Goal: Task Accomplishment & Management: Use online tool/utility

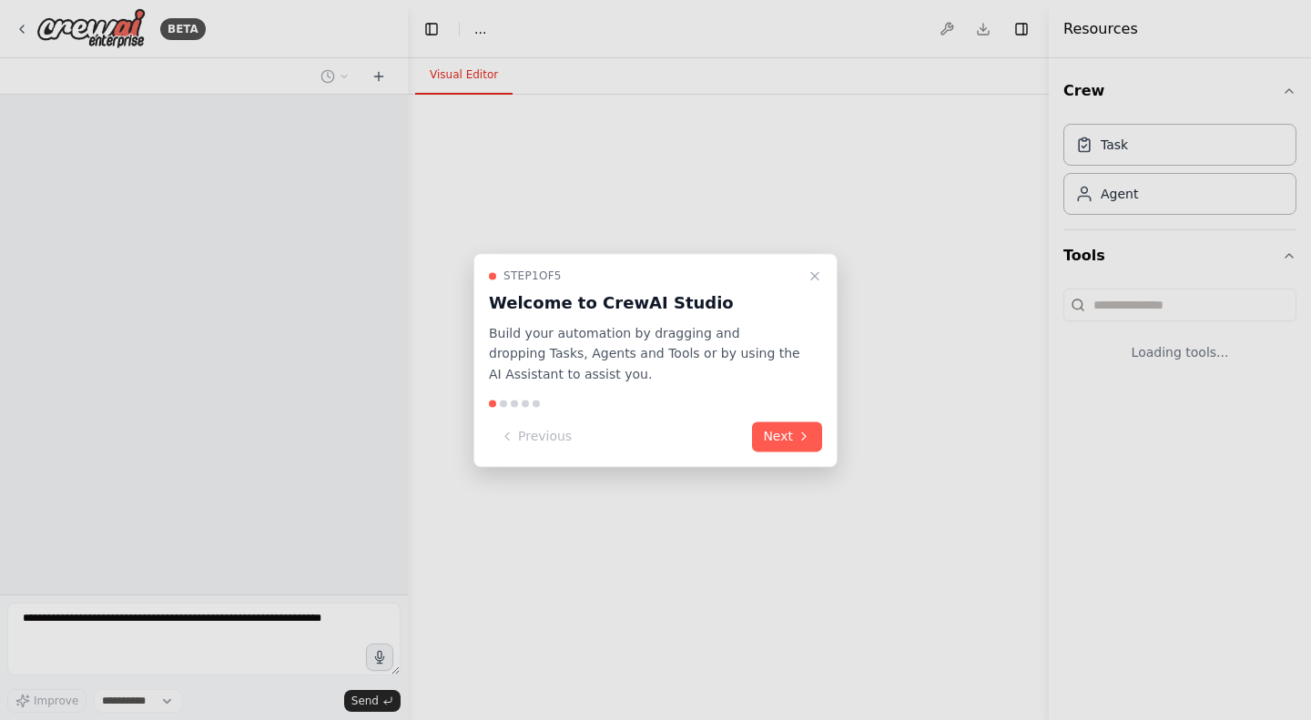
select select "****"
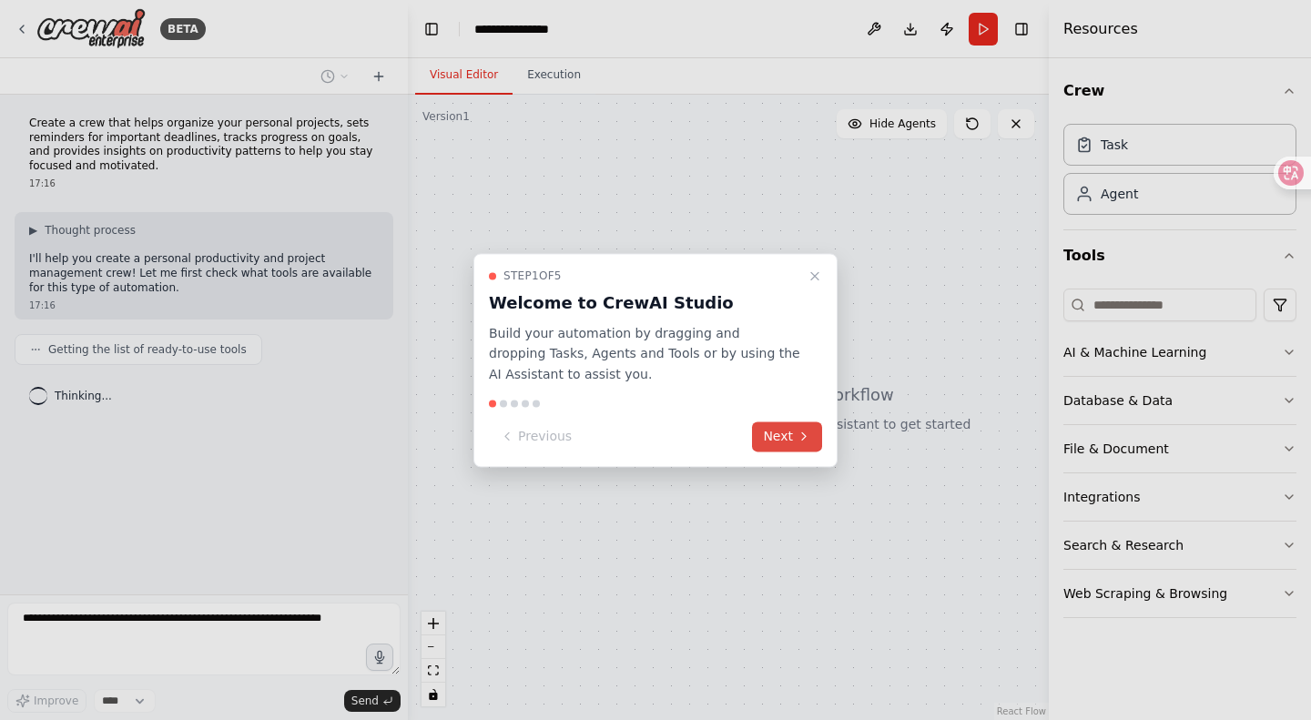
click at [797, 431] on icon at bounding box center [804, 437] width 15 height 15
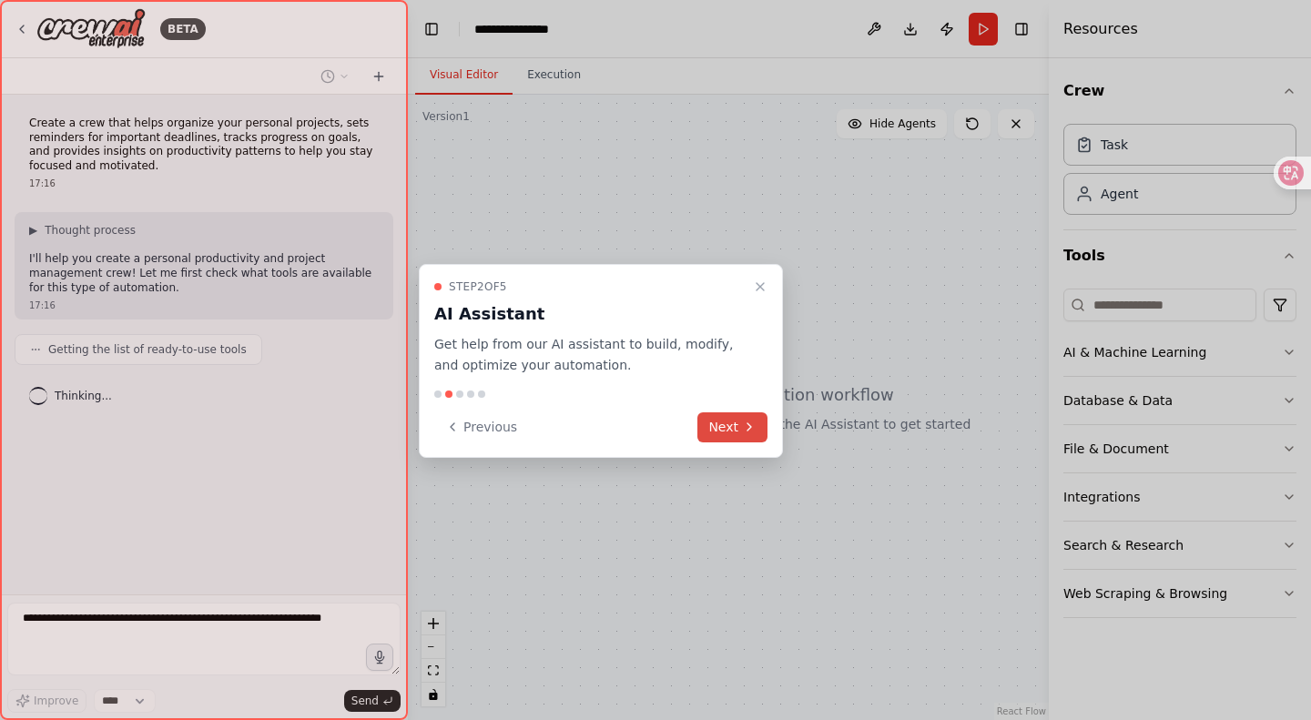
click at [797, 431] on div at bounding box center [655, 360] width 1311 height 720
click at [750, 418] on button "Next" at bounding box center [732, 427] width 70 height 30
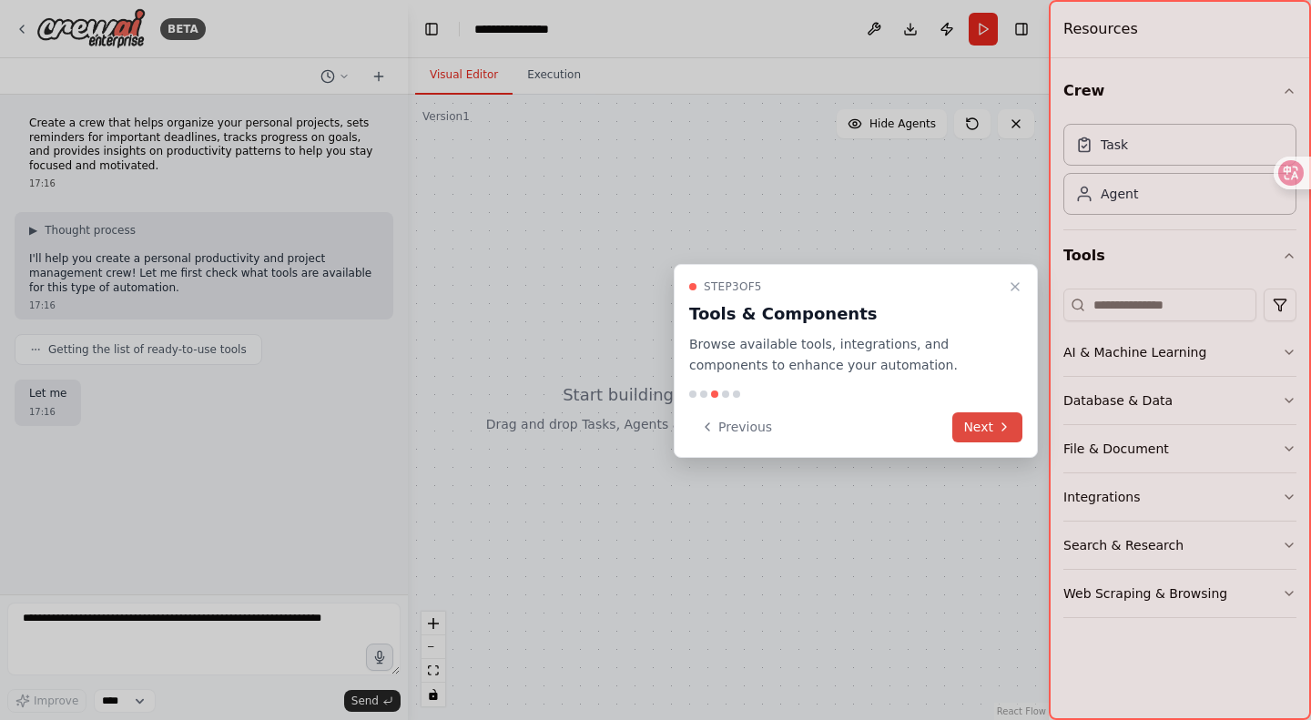
click at [1010, 429] on icon at bounding box center [1004, 427] width 15 height 15
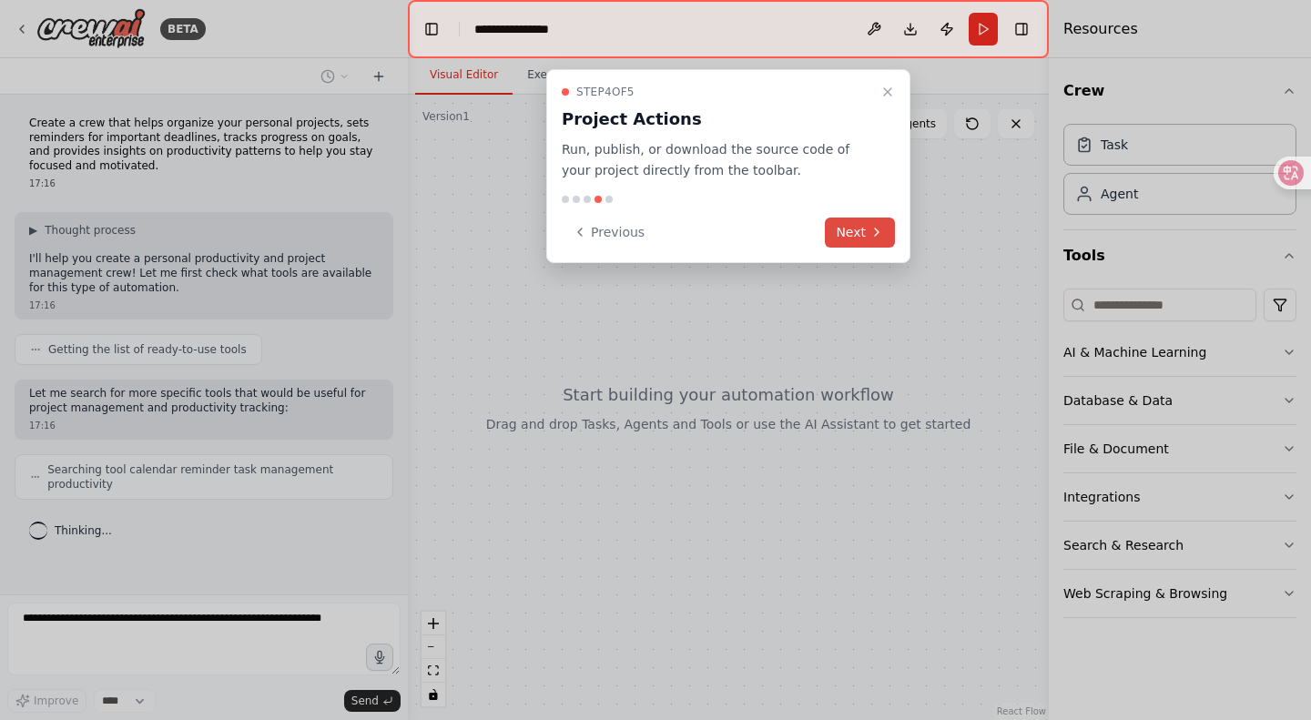
click at [862, 229] on button "Next" at bounding box center [860, 233] width 70 height 30
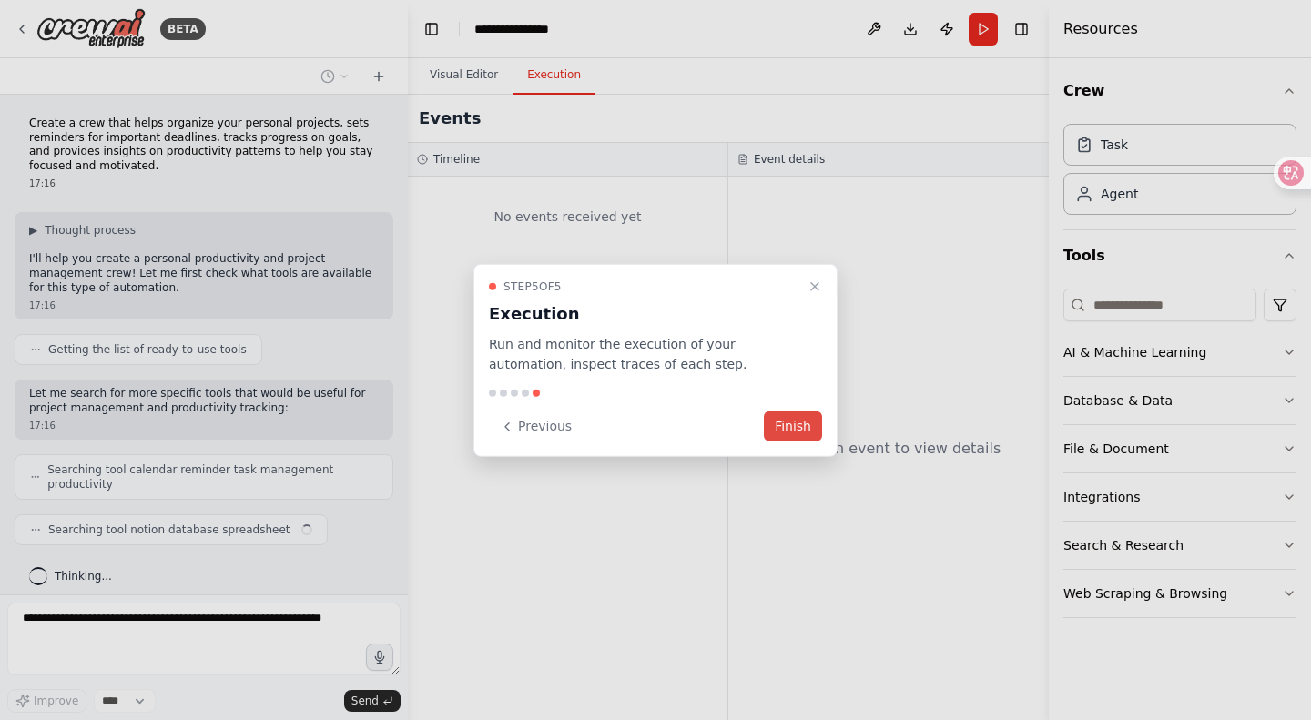
scroll to position [9, 0]
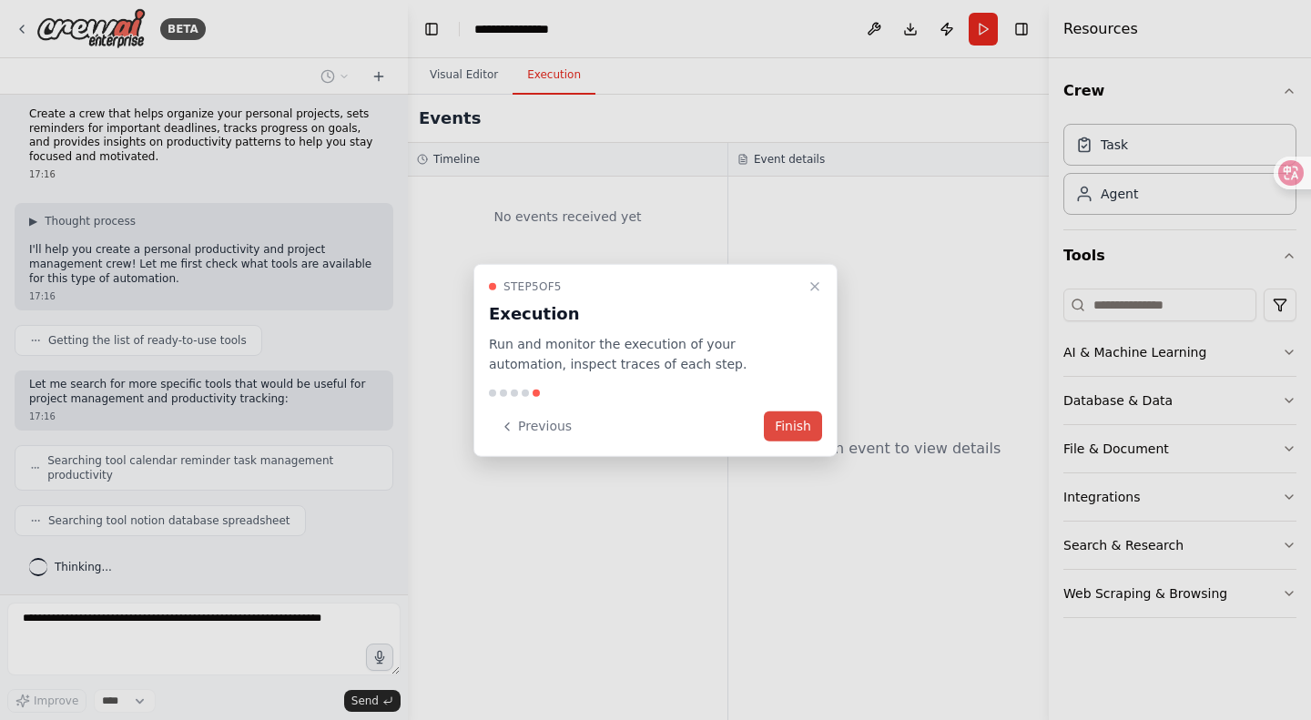
click at [811, 429] on button "Finish" at bounding box center [793, 426] width 58 height 30
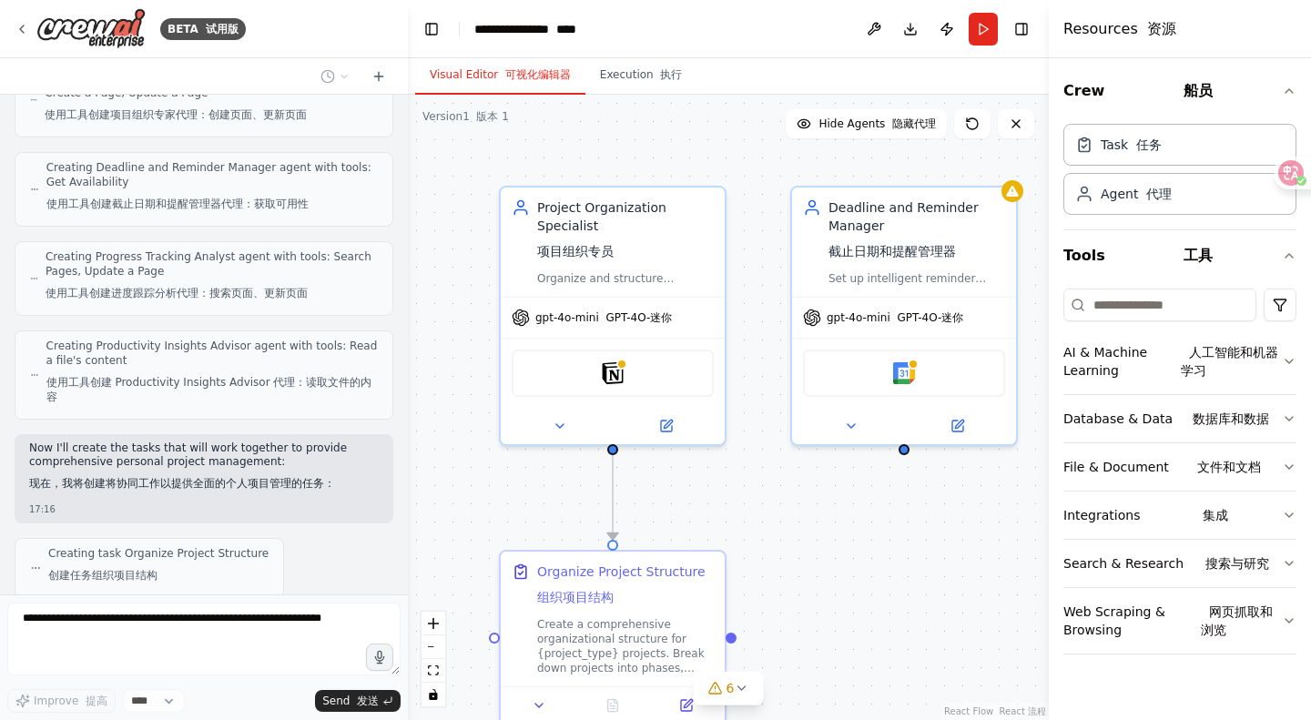
scroll to position [949, 0]
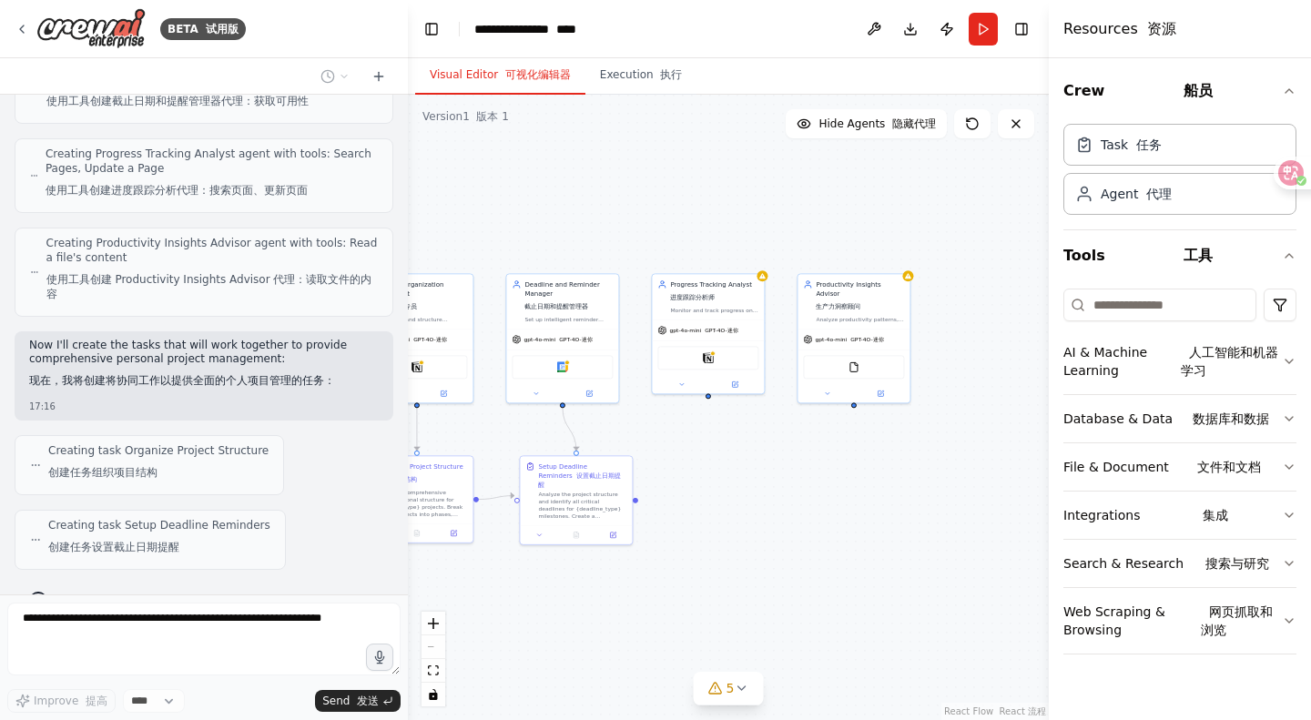
drag, startPoint x: 1004, startPoint y: 445, endPoint x: 682, endPoint y: 443, distance: 322.3
click at [683, 444] on div ".deletable-edge-delete-btn { width: 20px; height: 20px; border: 0px solid #ffff…" at bounding box center [728, 407] width 641 height 625
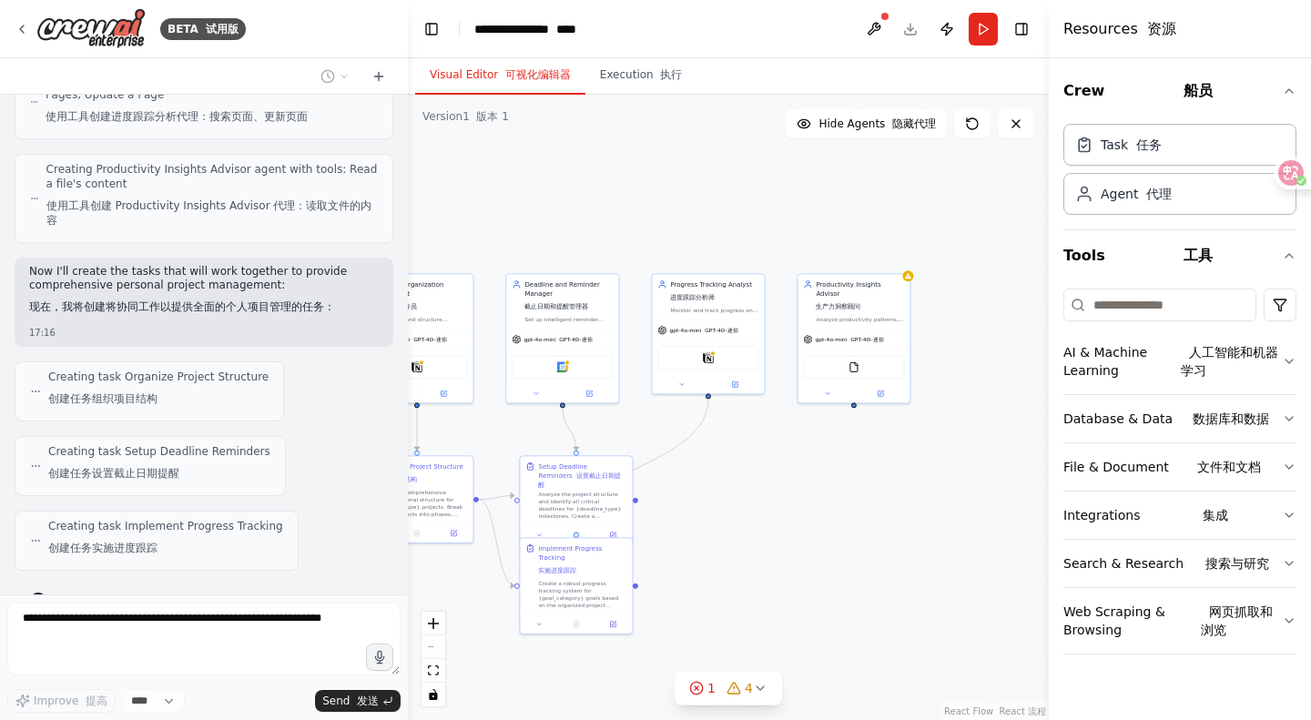
scroll to position [1096, 0]
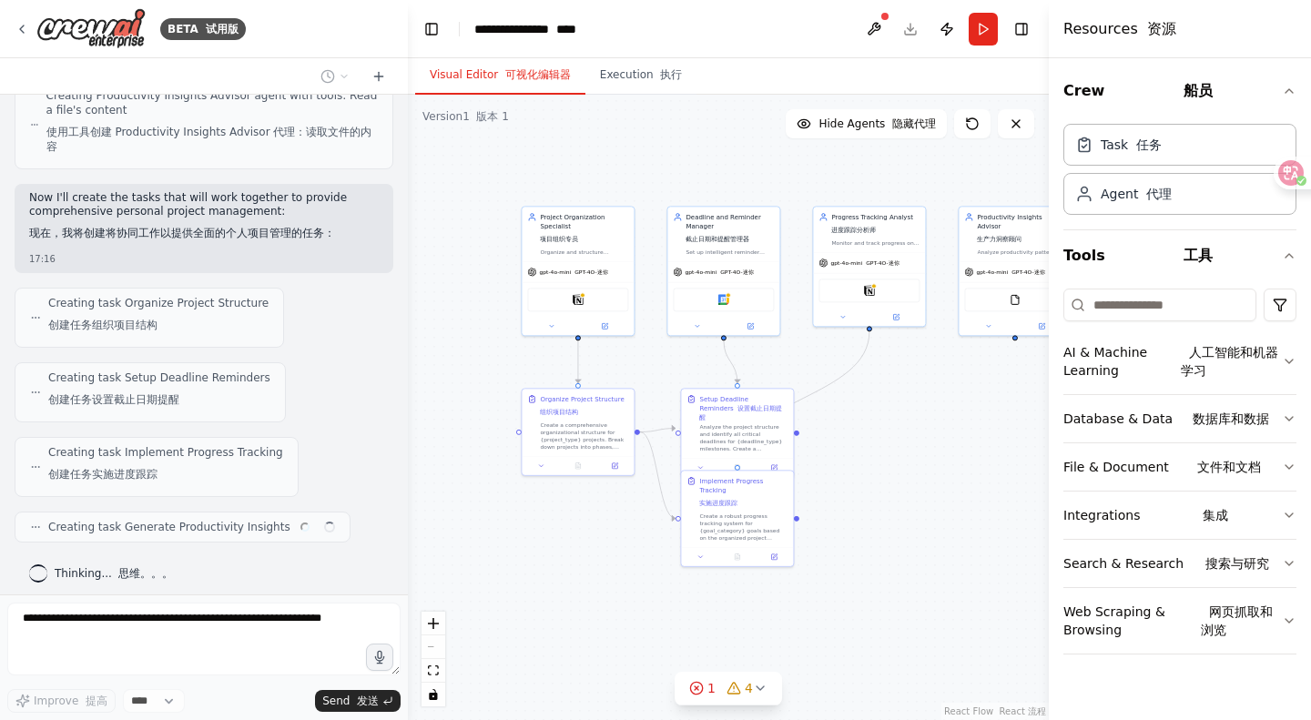
drag, startPoint x: 601, startPoint y: 216, endPoint x: 776, endPoint y: 145, distance: 188.7
click at [770, 146] on div ".deletable-edge-delete-btn { width: 20px; height: 20px; border: 0px solid #ffff…" at bounding box center [728, 407] width 641 height 625
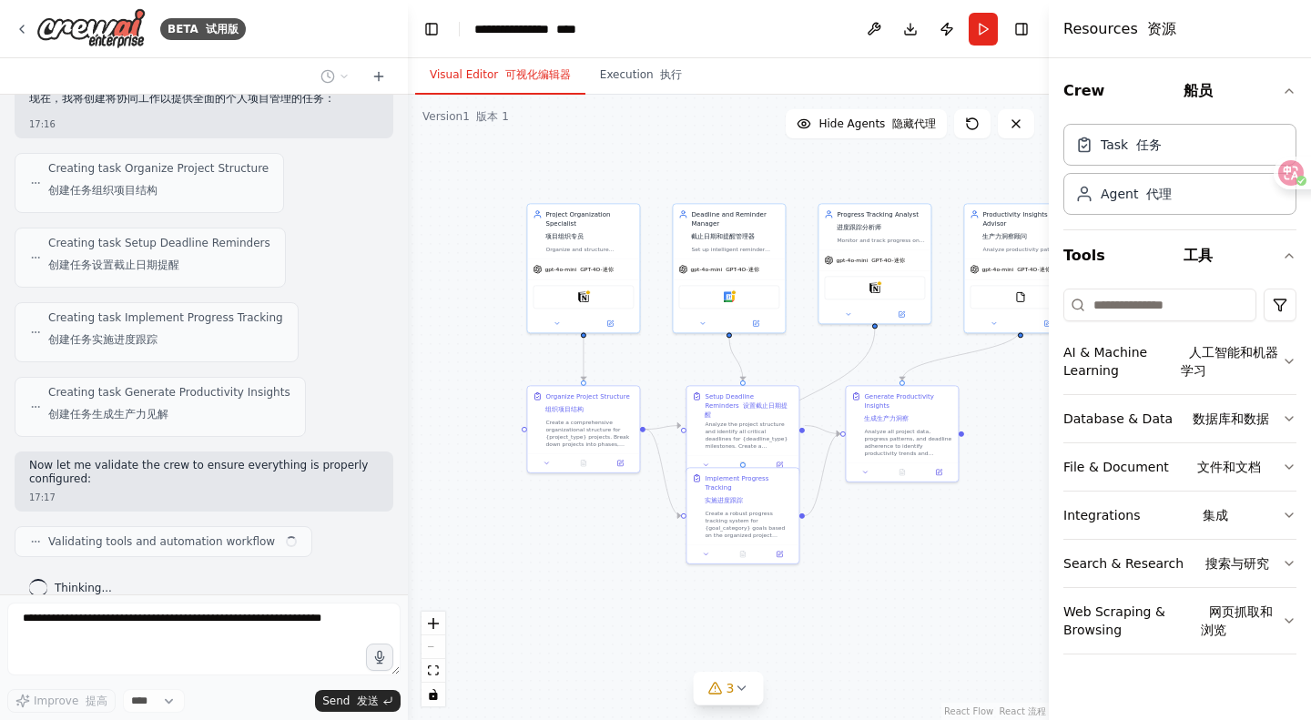
scroll to position [1245, 0]
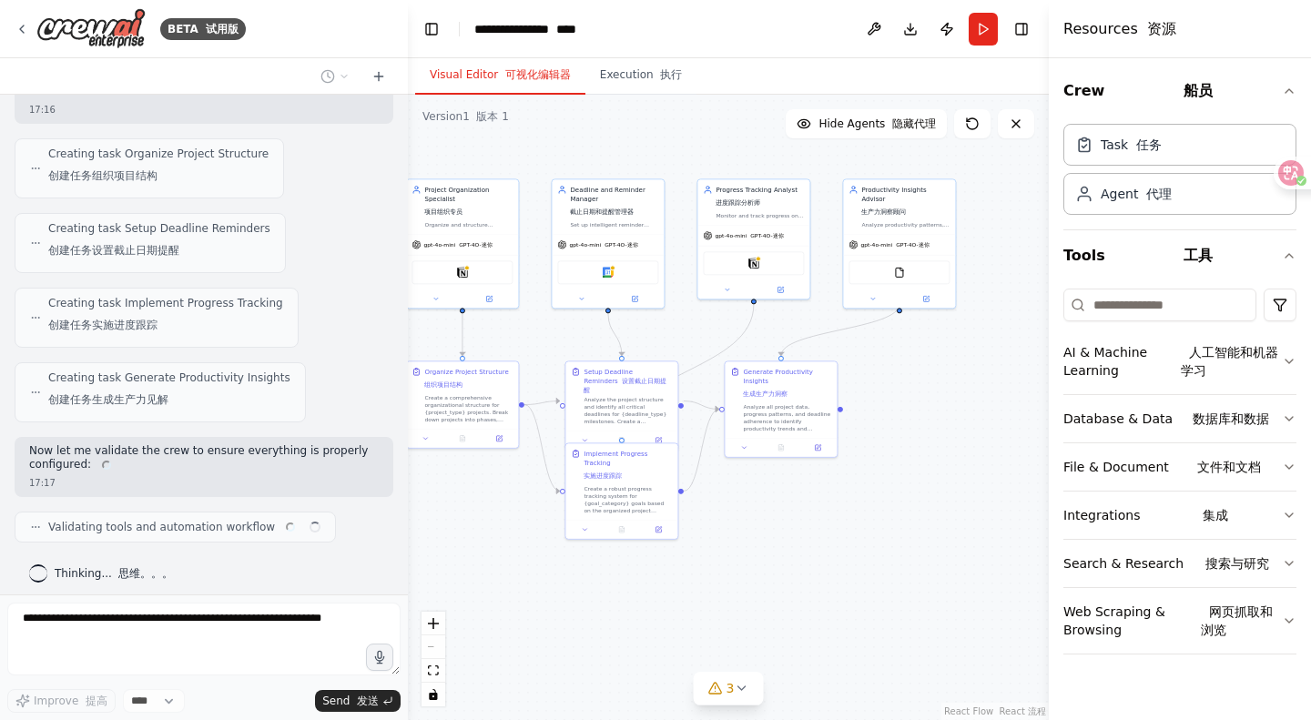
drag, startPoint x: 915, startPoint y: 506, endPoint x: 792, endPoint y: 482, distance: 125.3
click at [792, 482] on div ".deletable-edge-delete-btn { width: 20px; height: 20px; border: 0px solid #ffff…" at bounding box center [728, 407] width 641 height 625
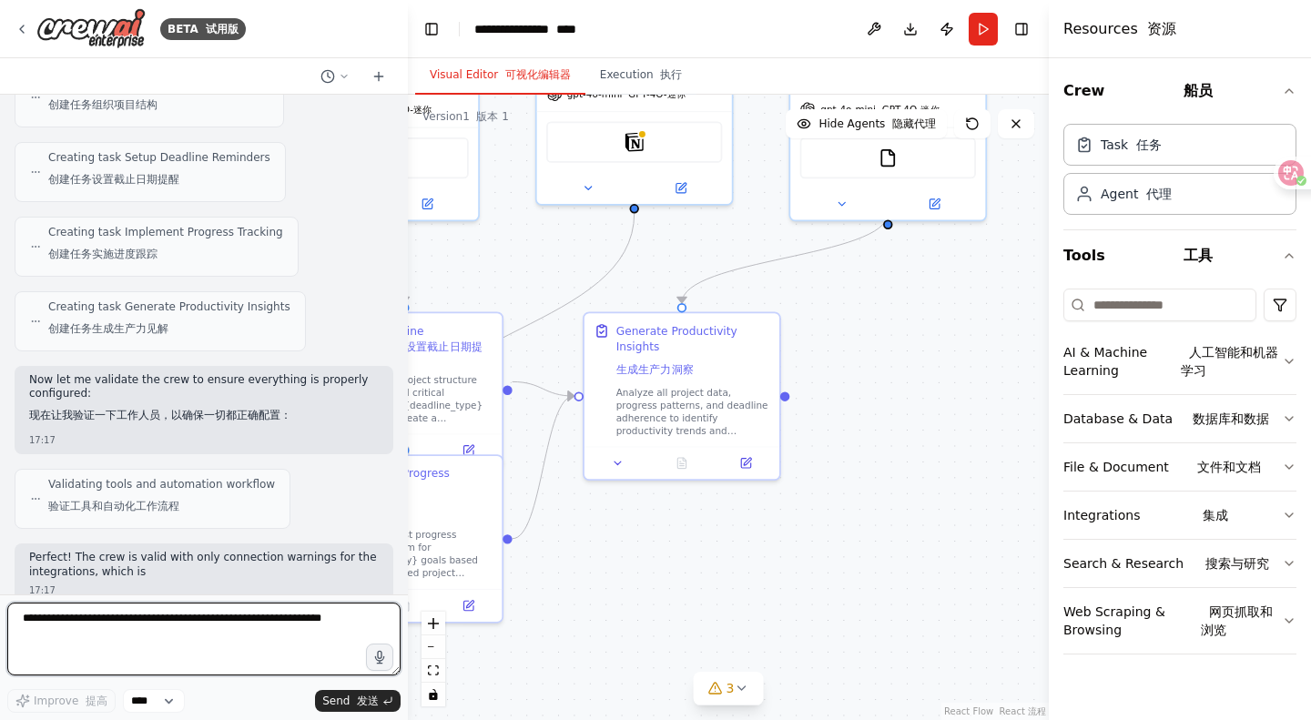
scroll to position [1437, 0]
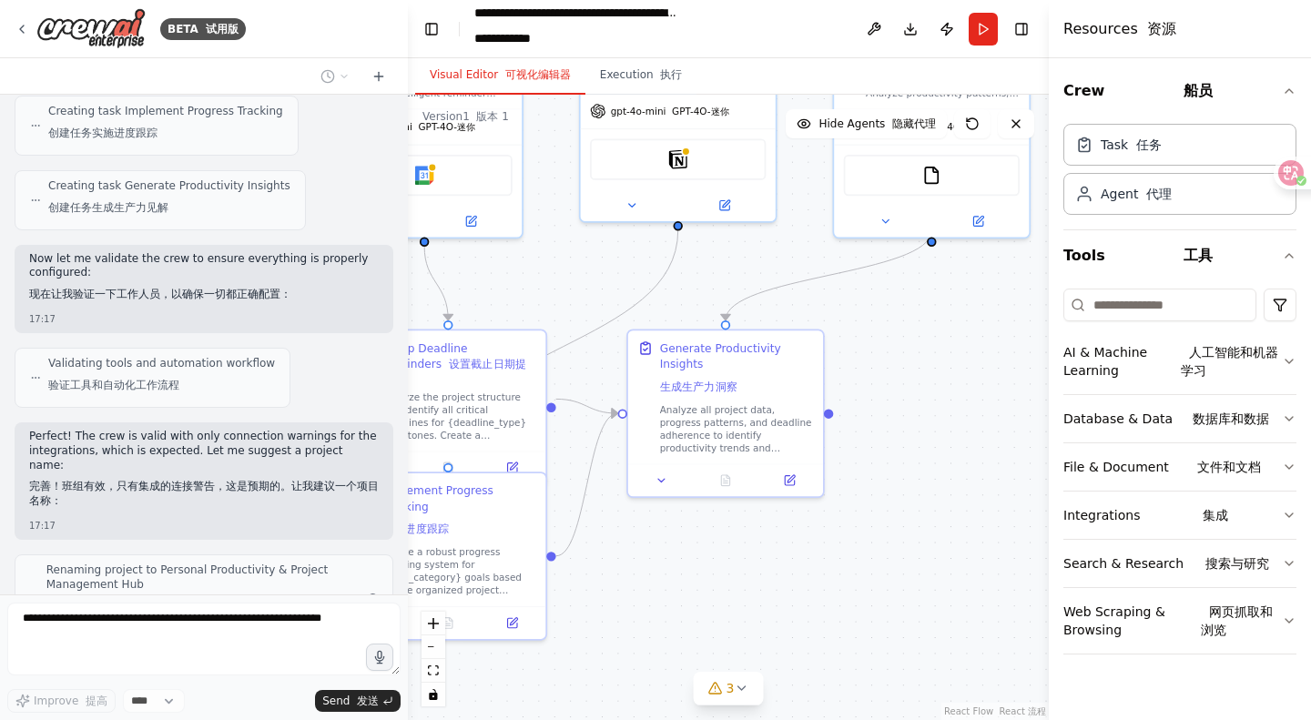
drag, startPoint x: 897, startPoint y: 371, endPoint x: 940, endPoint y: 389, distance: 47.0
click at [940, 389] on div ".deletable-edge-delete-btn { width: 20px; height: 20px; border: 0px solid #ffff…" at bounding box center [728, 407] width 641 height 625
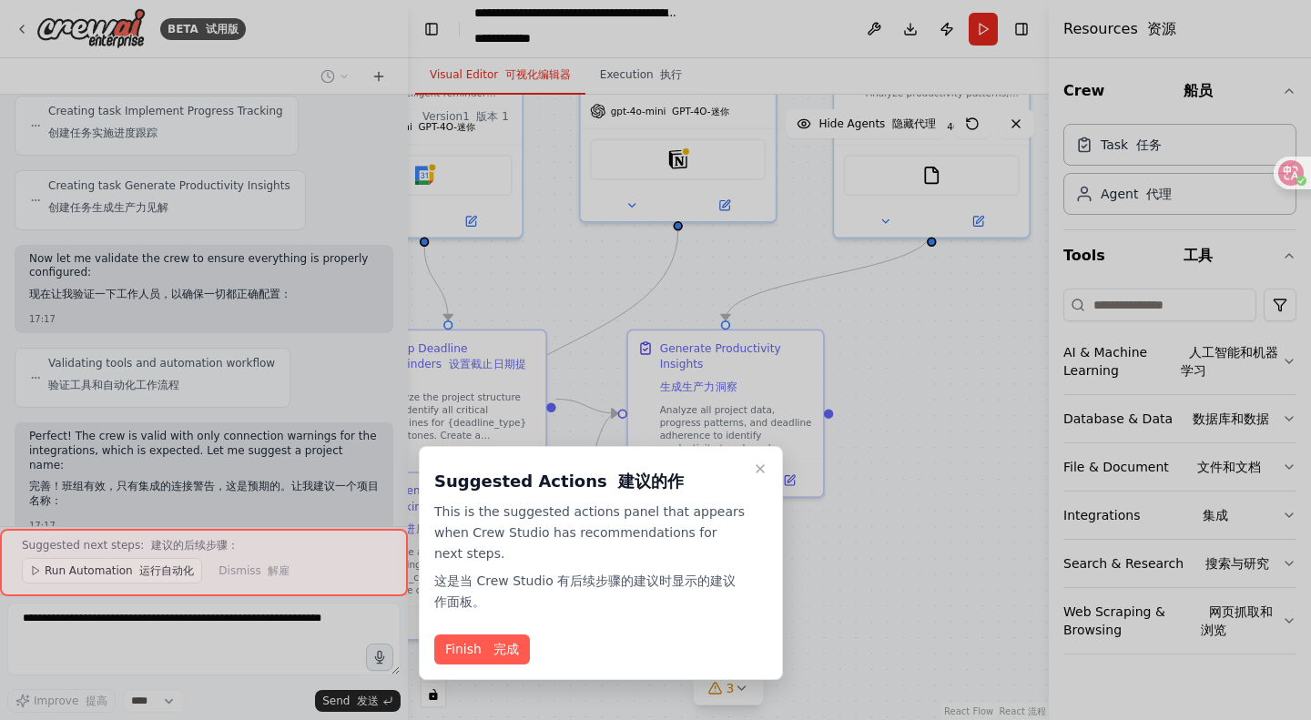
click at [473, 647] on button "Finish 完成" at bounding box center [482, 650] width 96 height 30
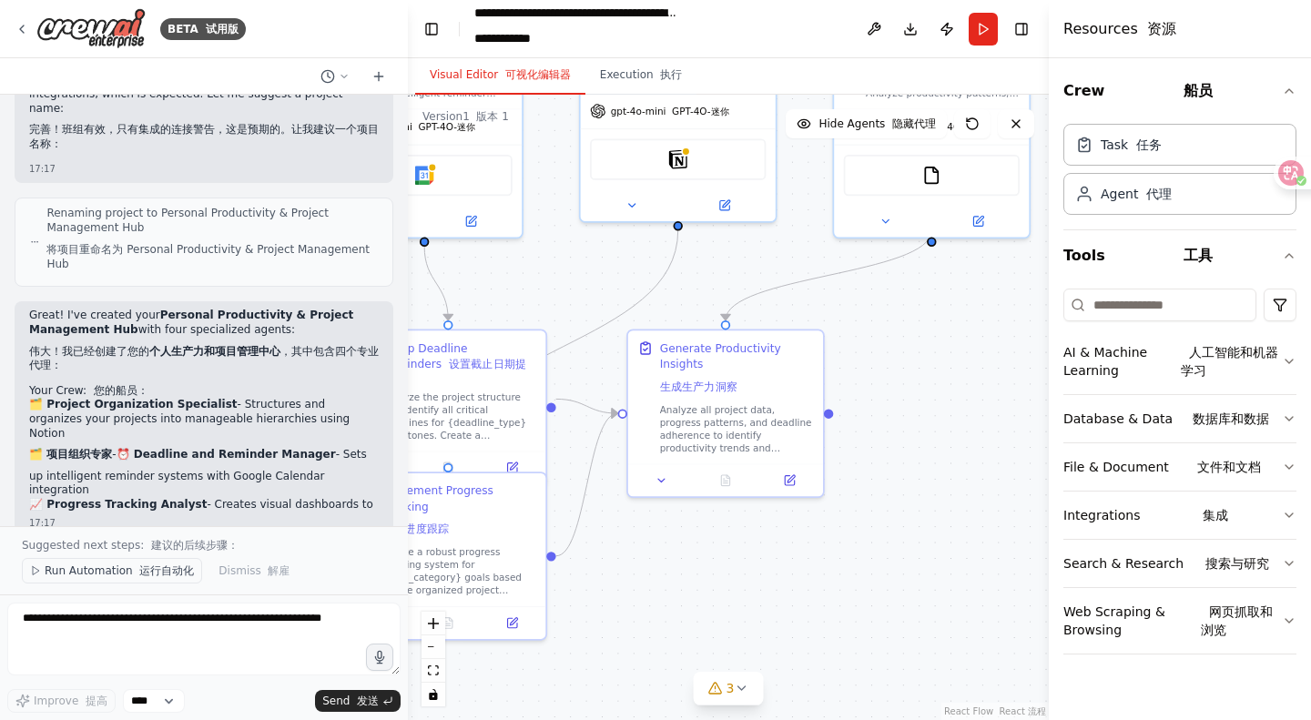
click at [133, 569] on font at bounding box center [136, 570] width 7 height 13
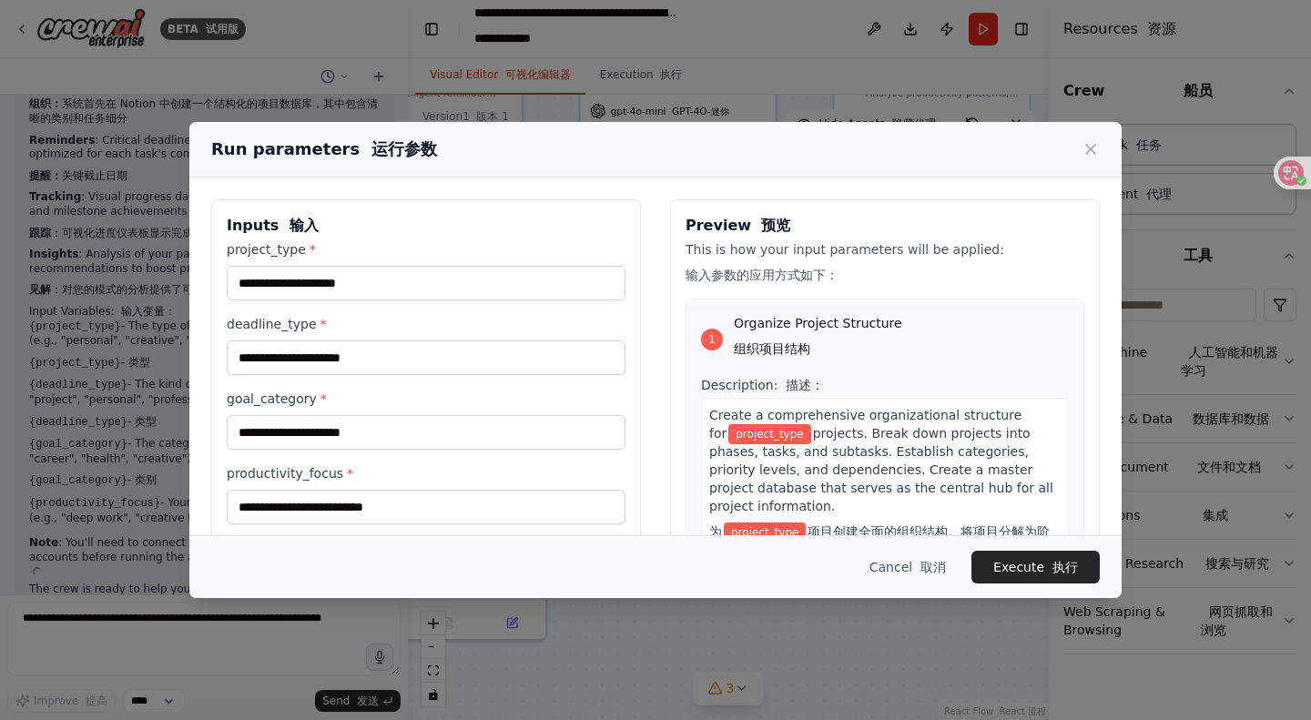
scroll to position [2391, 0]
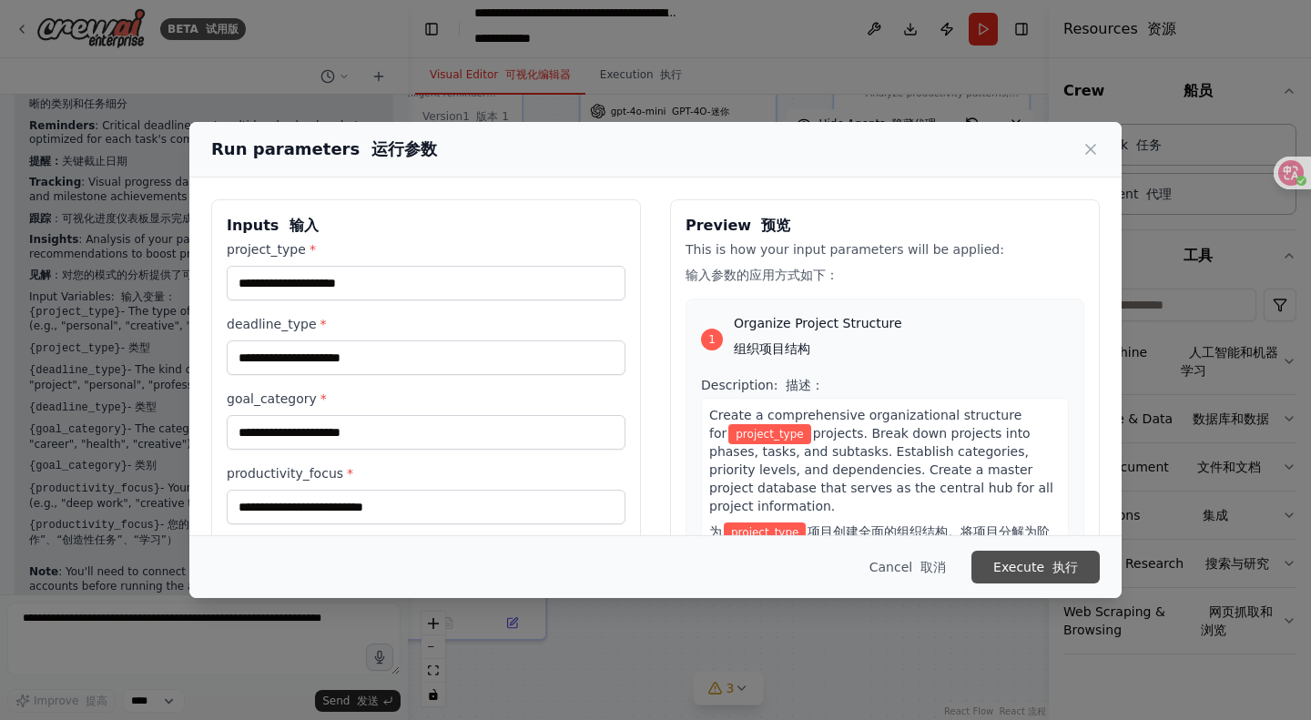
click at [1031, 571] on button "Execute 执行" at bounding box center [1035, 567] width 128 height 33
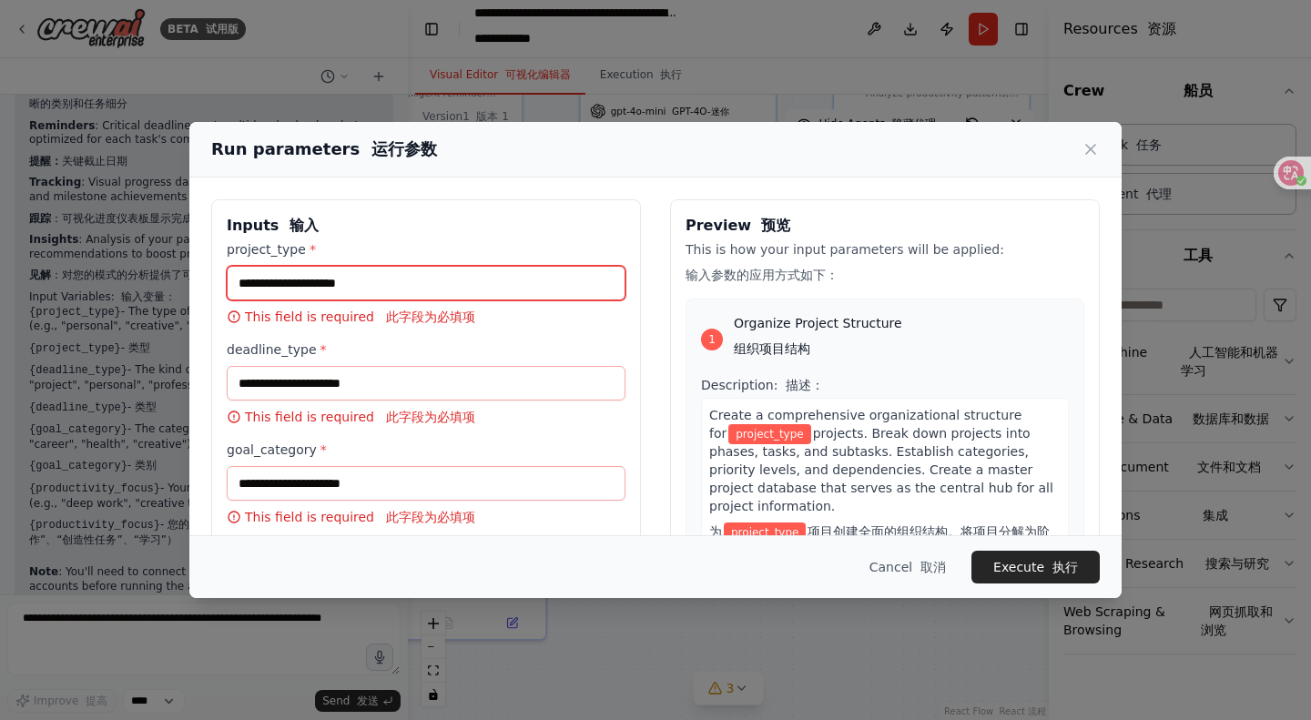
click at [362, 275] on input "project_type *" at bounding box center [426, 283] width 399 height 35
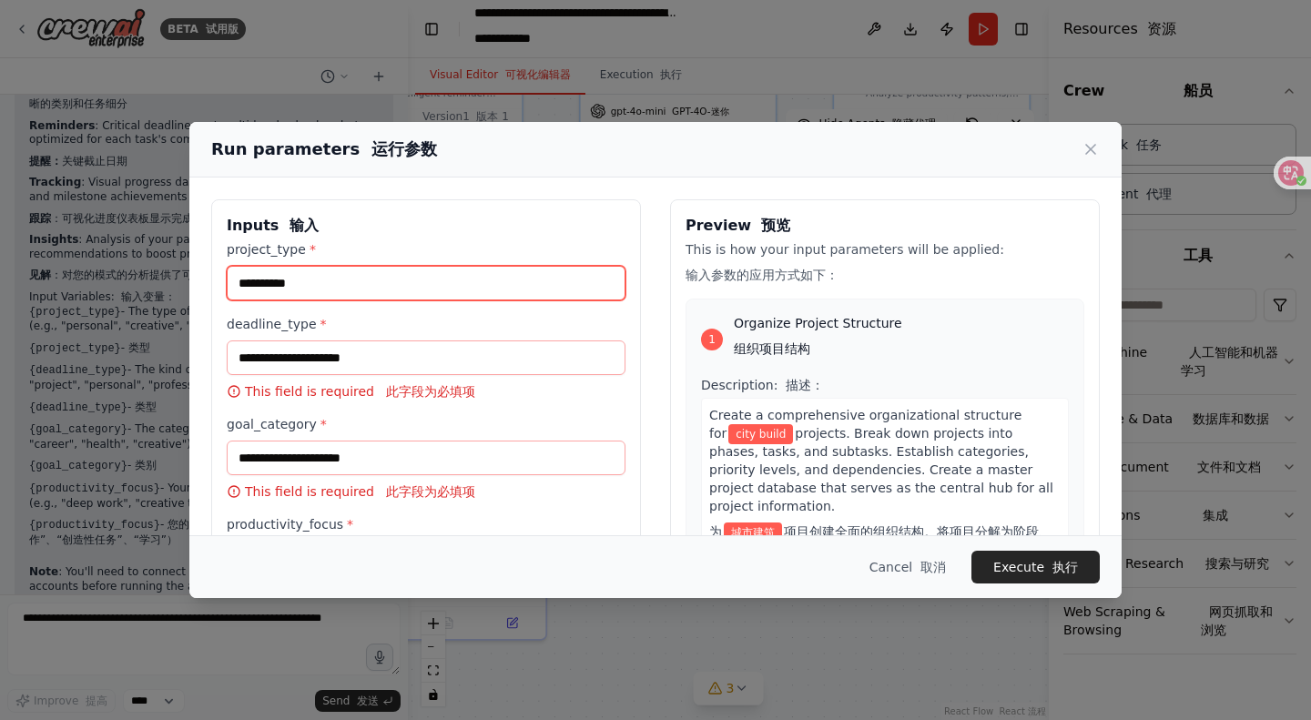
type input "**********"
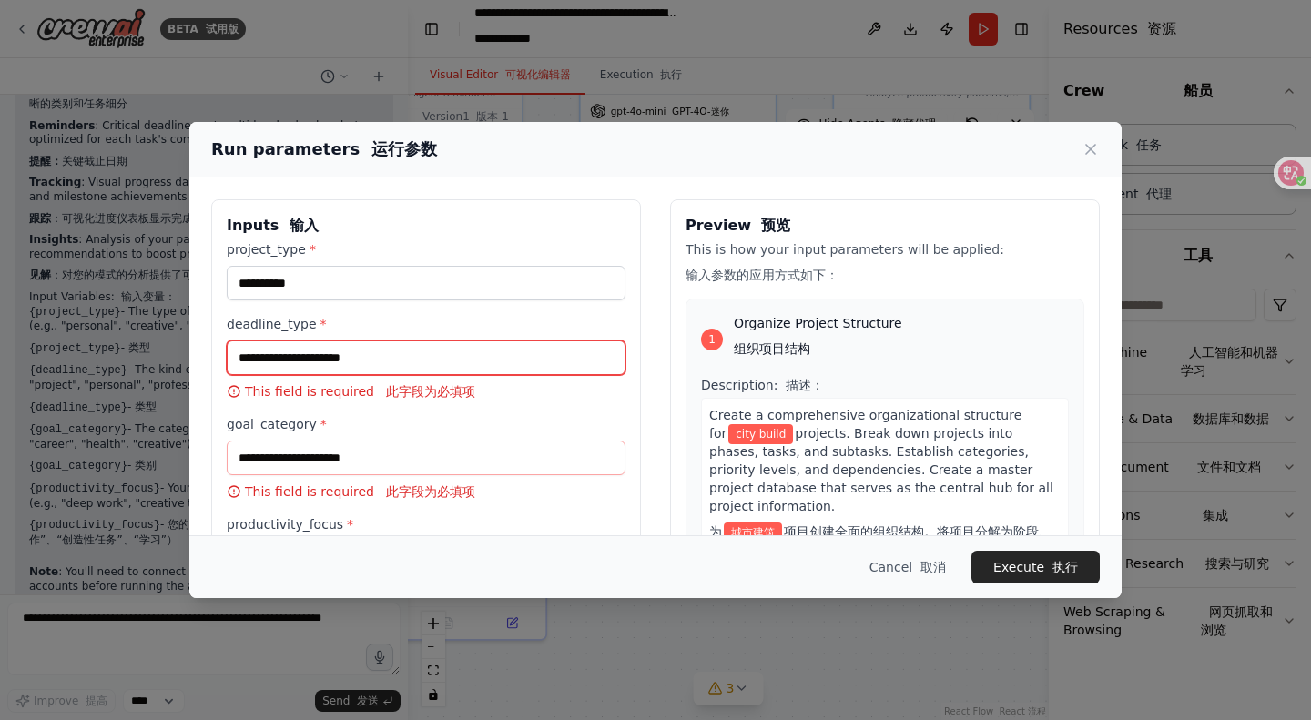
click at [402, 351] on input "deadline_type *" at bounding box center [426, 357] width 399 height 35
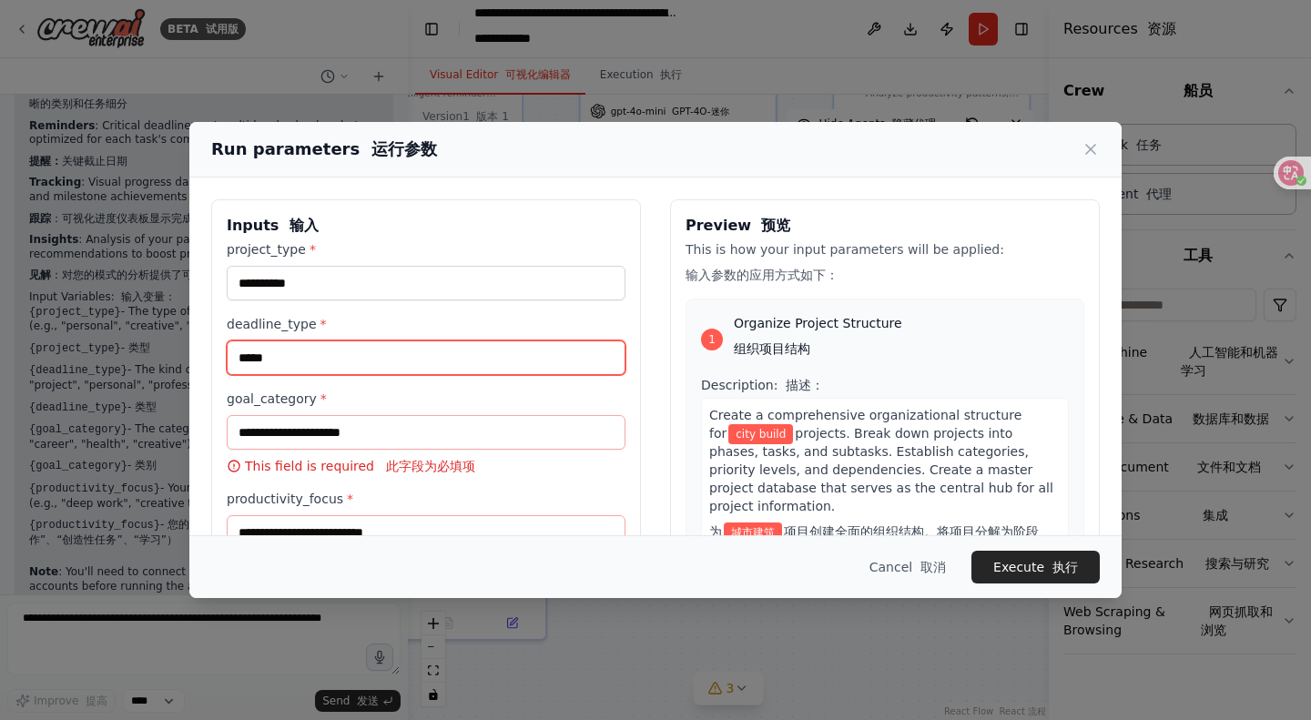
type input "*****"
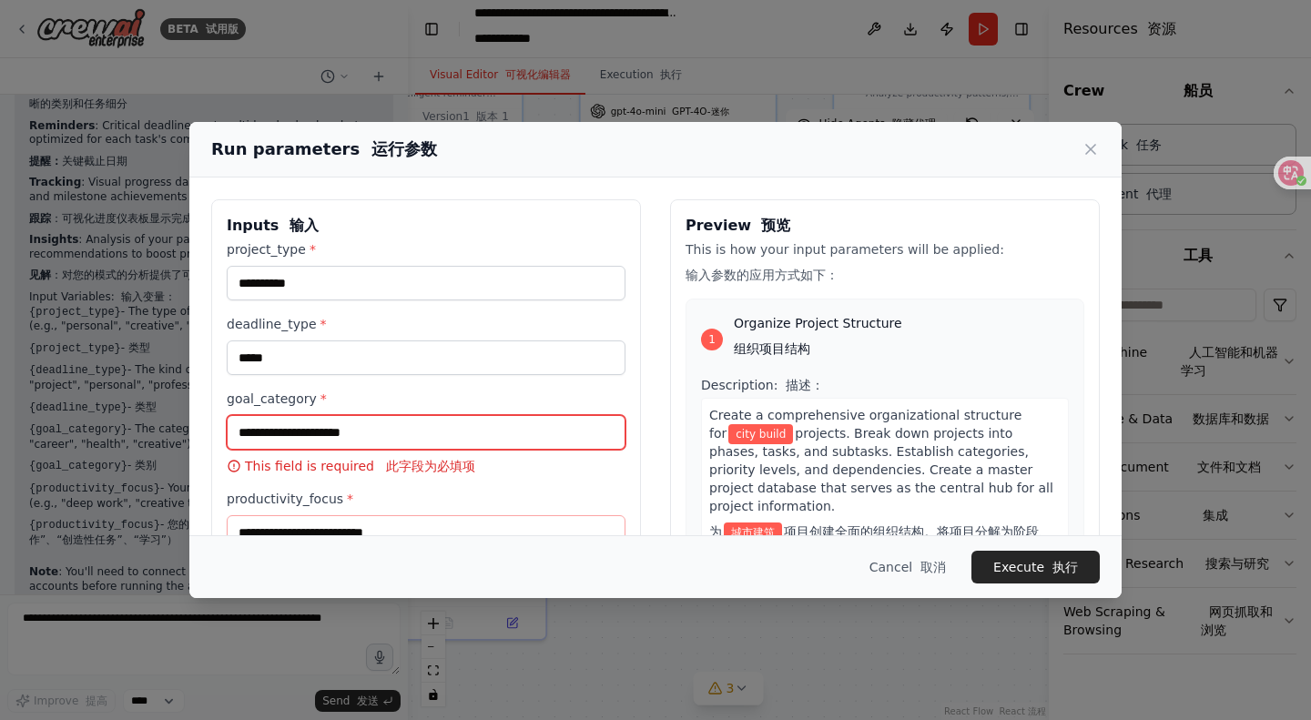
click at [434, 429] on input "goal_category *" at bounding box center [426, 432] width 399 height 35
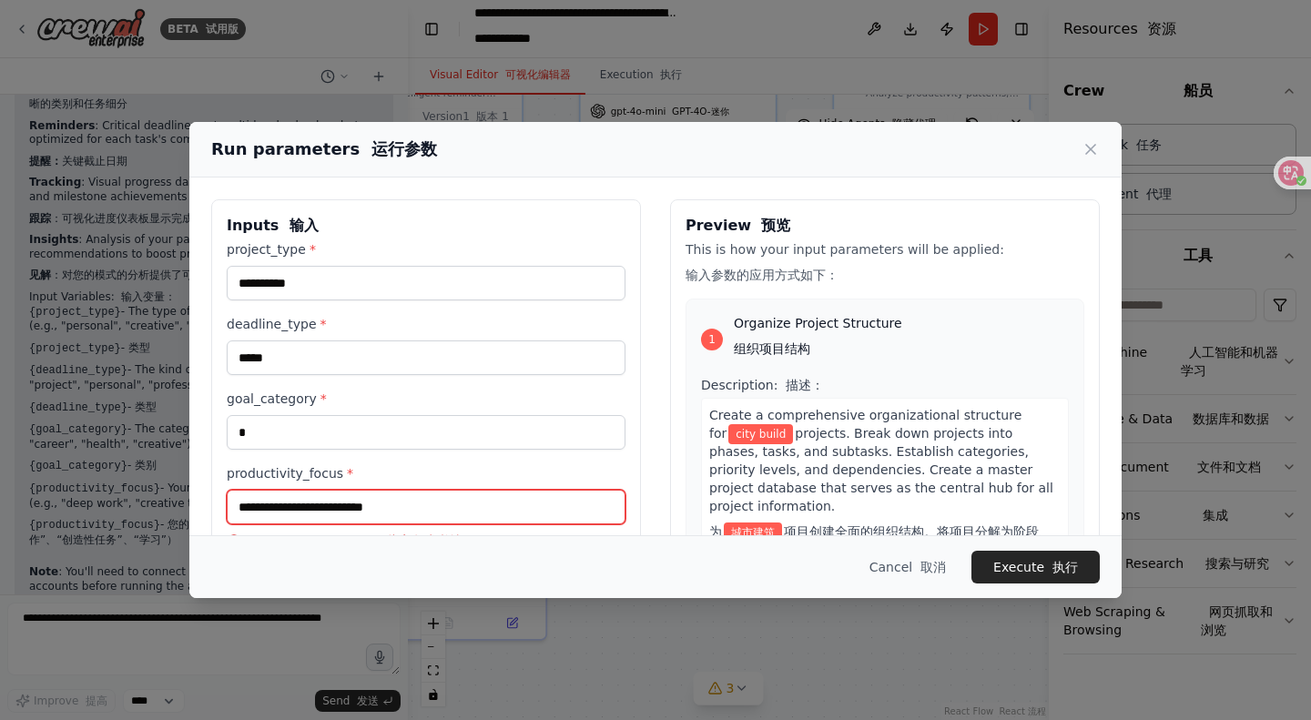
click at [459, 508] on input "productivity_focus *" at bounding box center [426, 507] width 399 height 35
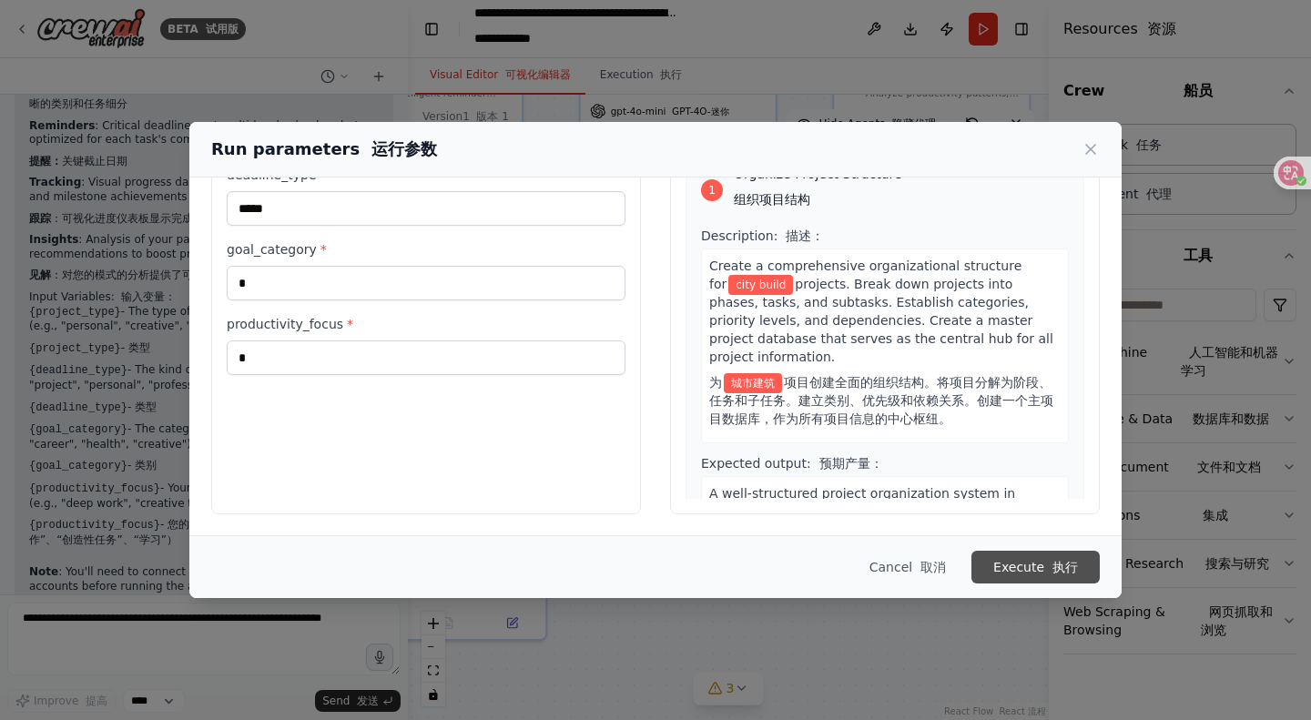
click at [1068, 560] on font "执行" at bounding box center [1064, 567] width 25 height 15
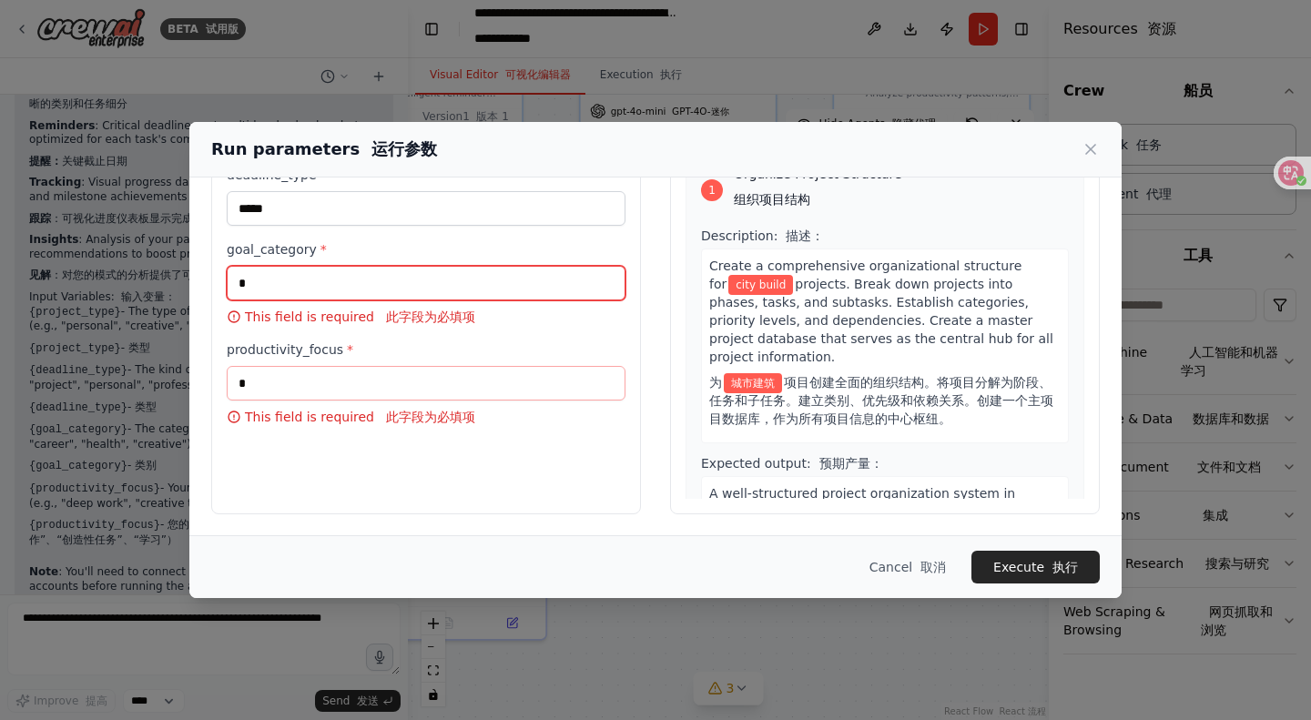
click at [464, 280] on input "goal_category *" at bounding box center [426, 283] width 399 height 35
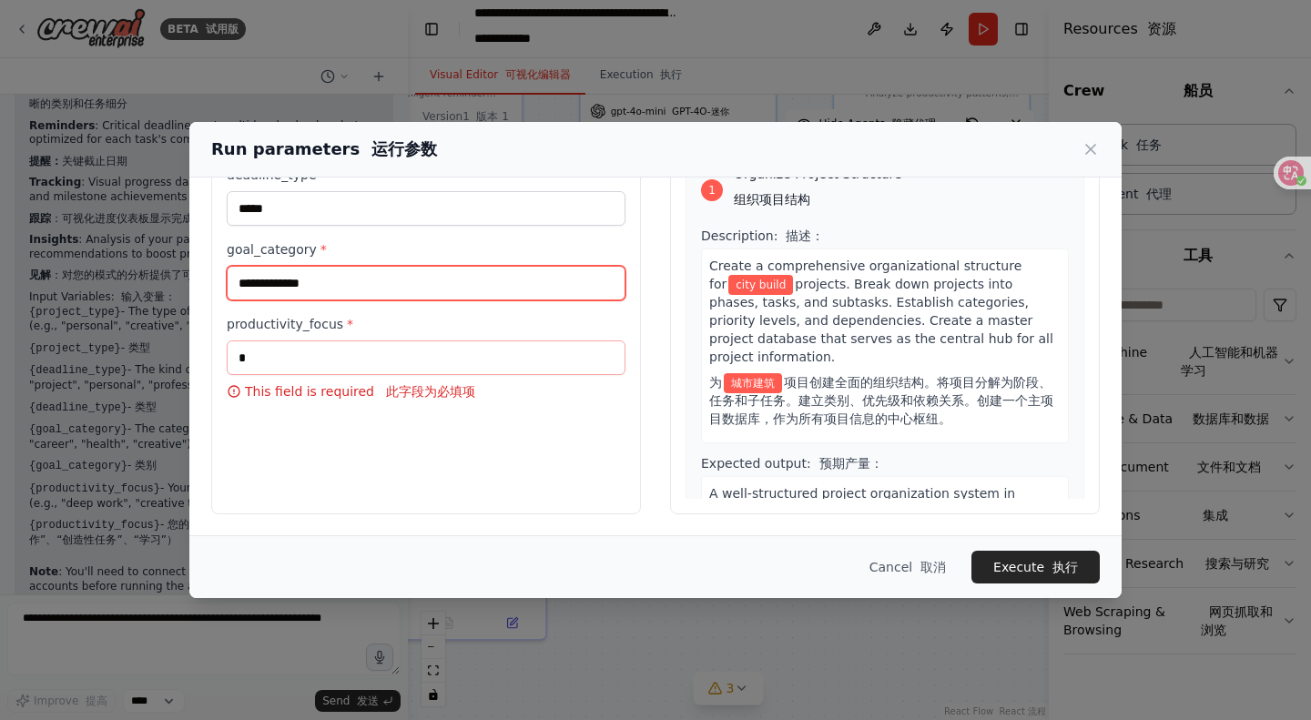
type input "**********"
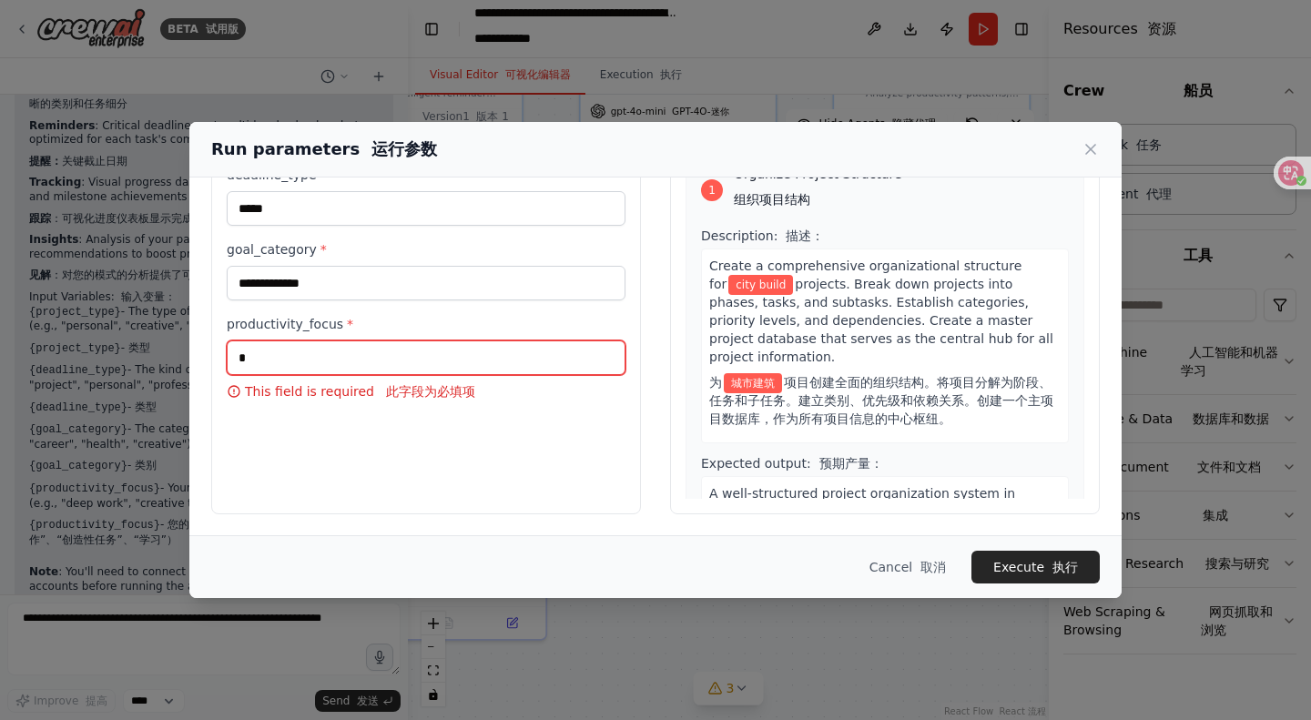
click at [435, 353] on input "productivity_focus *" at bounding box center [426, 357] width 399 height 35
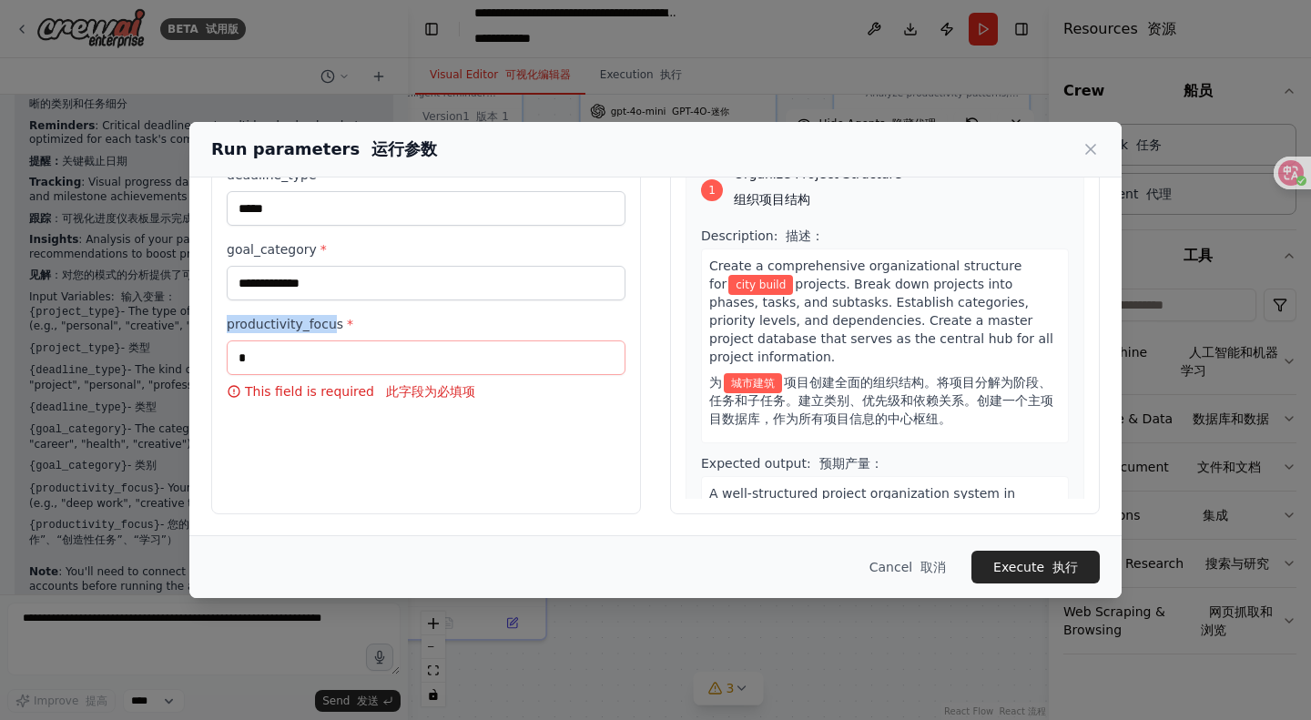
drag, startPoint x: 333, startPoint y: 319, endPoint x: 215, endPoint y: 323, distance: 118.4
click at [215, 323] on div "**********" at bounding box center [426, 282] width 430 height 464
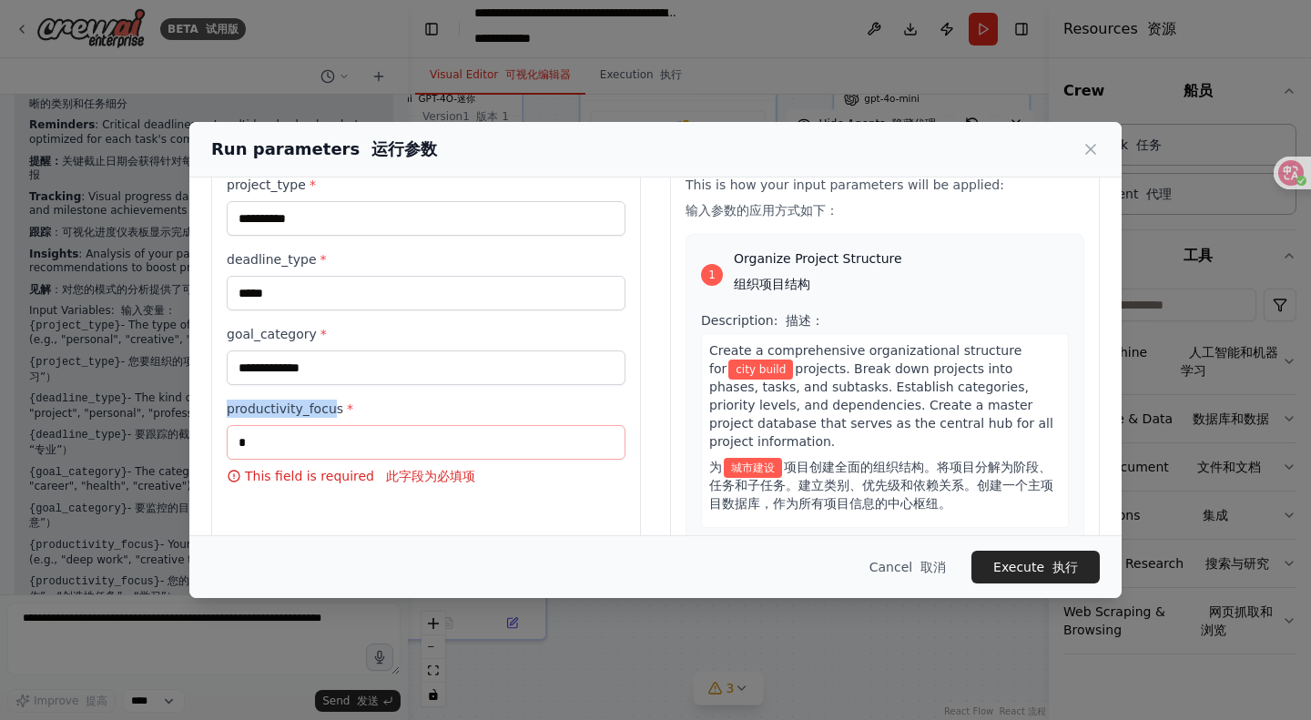
scroll to position [91, 0]
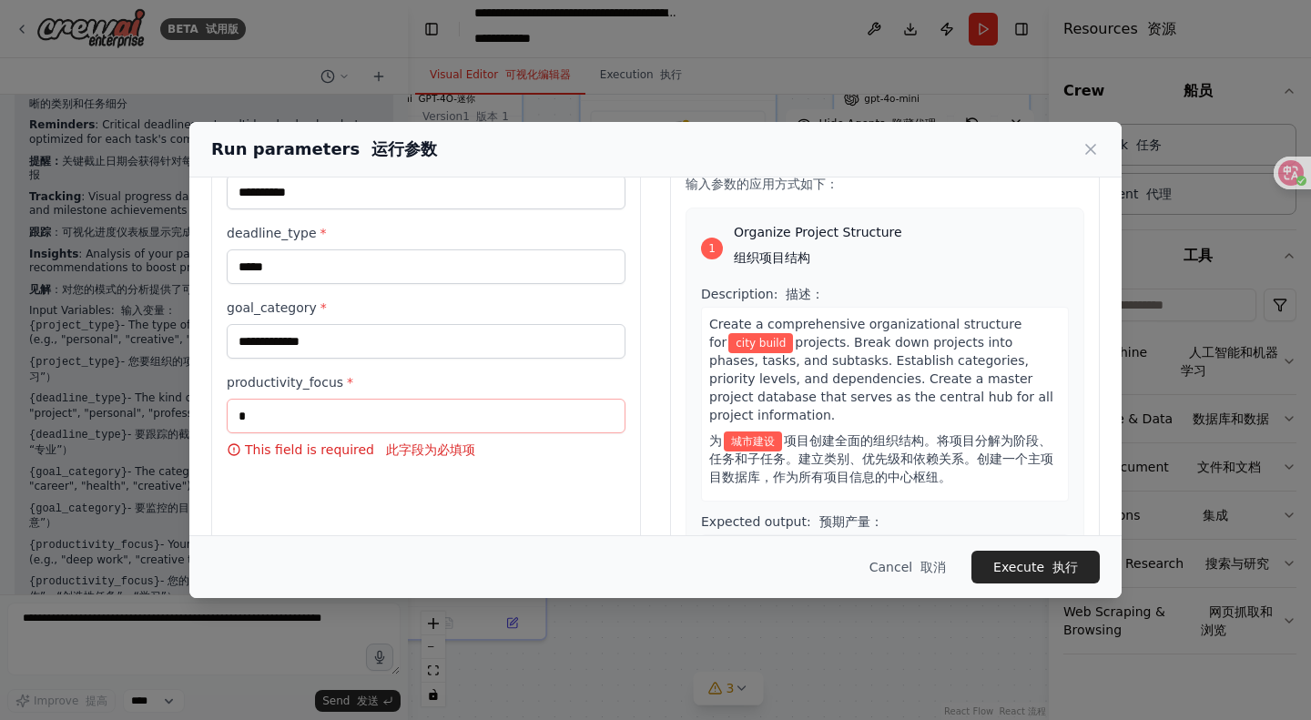
click at [342, 391] on div "productivity_focus * This field is required 此字段为必填项" at bounding box center [426, 416] width 399 height 86
drag, startPoint x: 339, startPoint y: 381, endPoint x: 198, endPoint y: 388, distance: 140.4
click at [202, 387] on div "**********" at bounding box center [655, 340] width 932 height 508
copy label "productivity_focus"
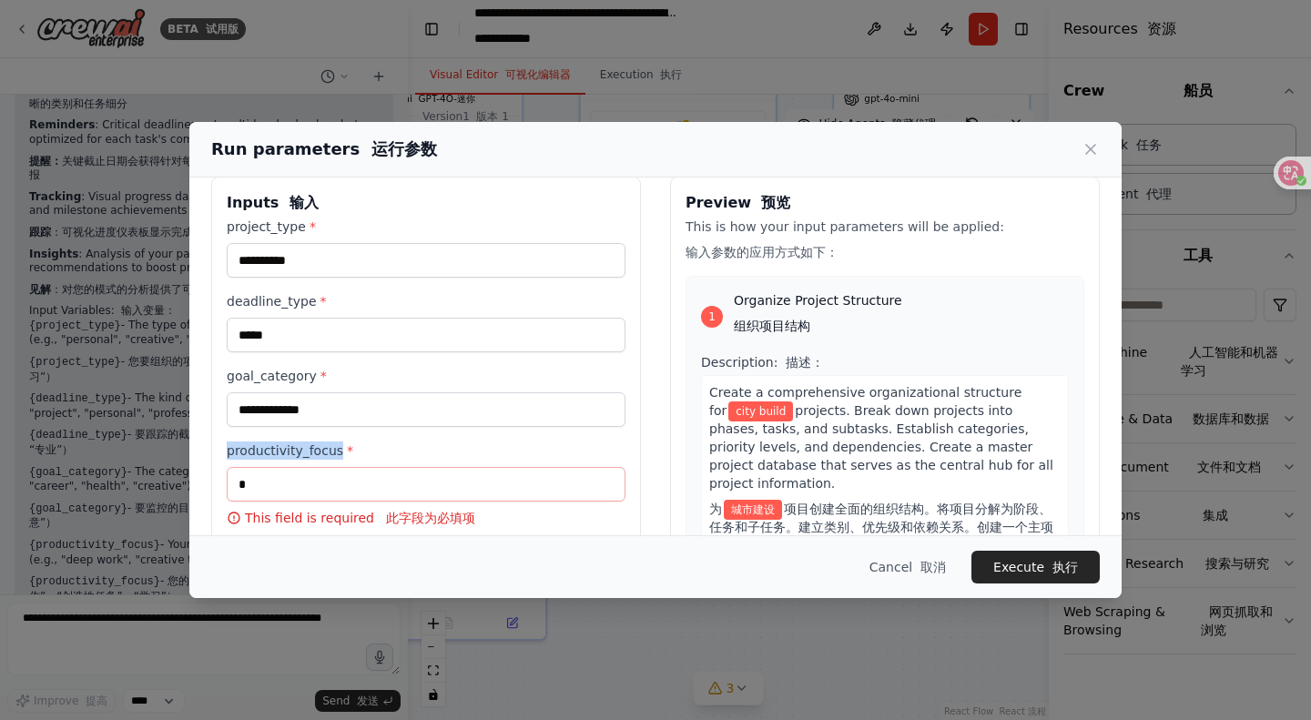
scroll to position [0, 0]
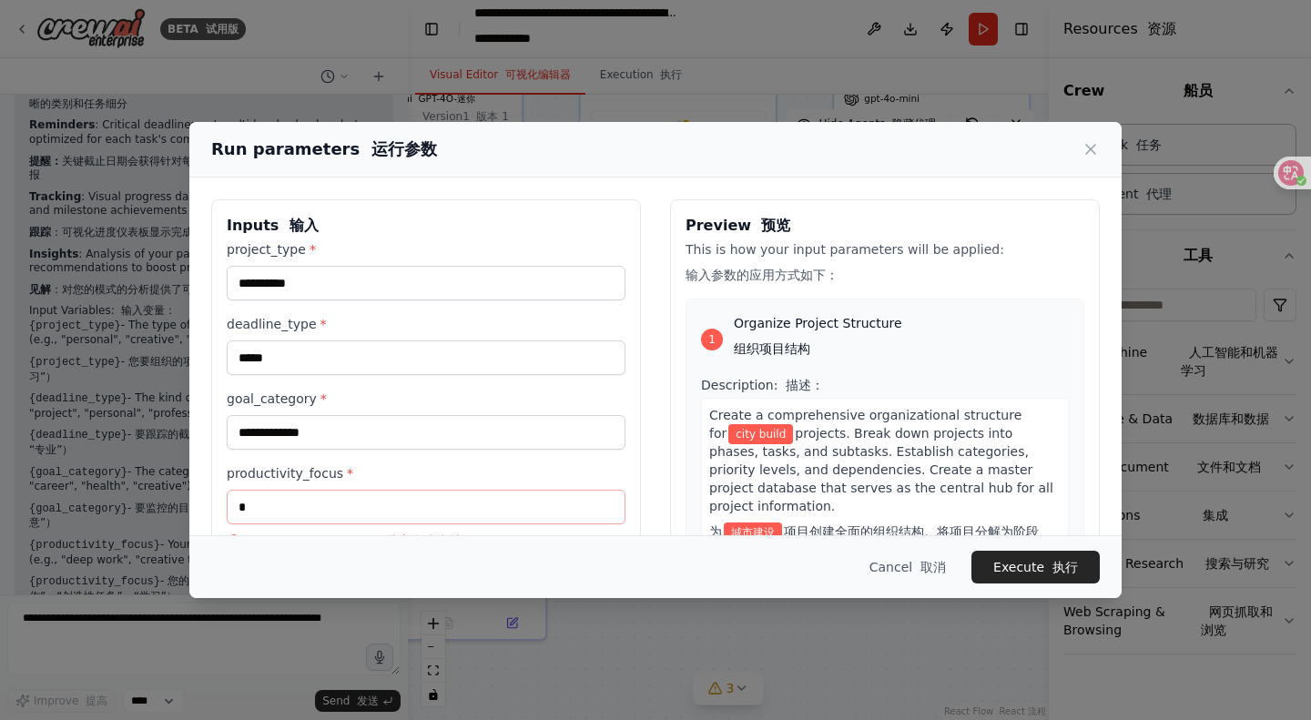
click at [637, 465] on div "**********" at bounding box center [655, 431] width 889 height 464
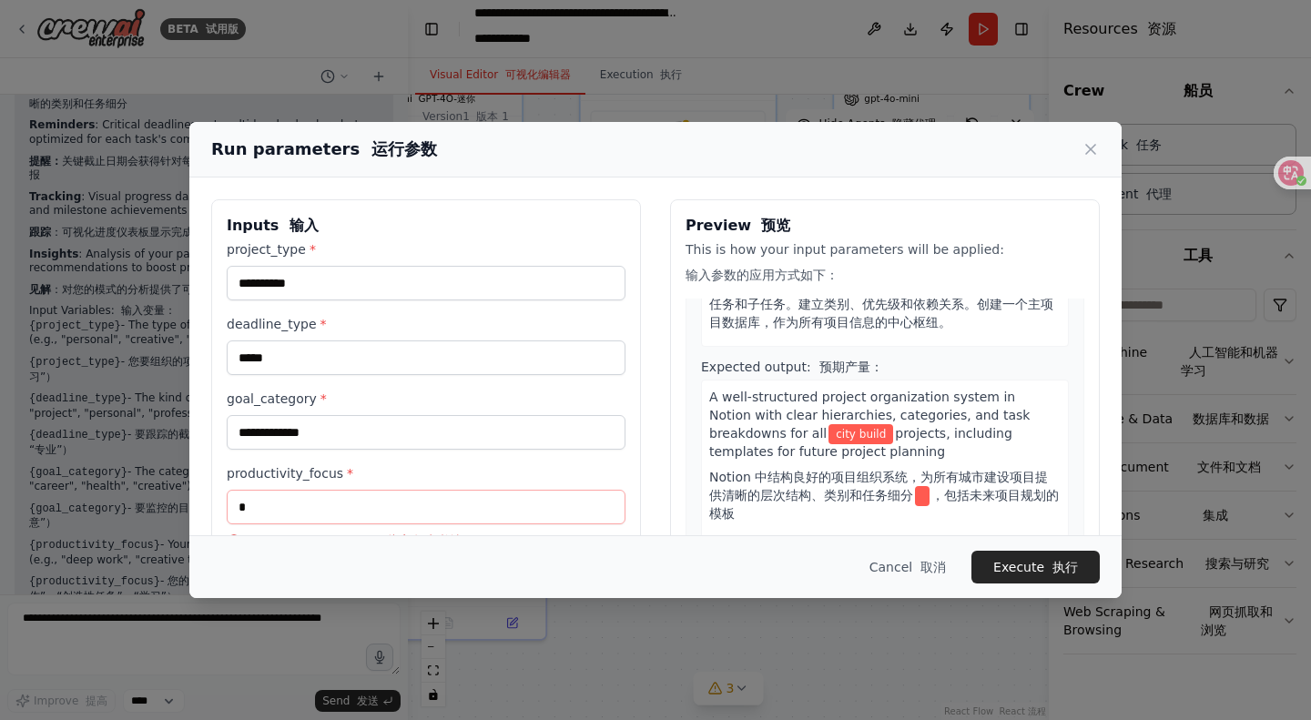
scroll to position [273, 0]
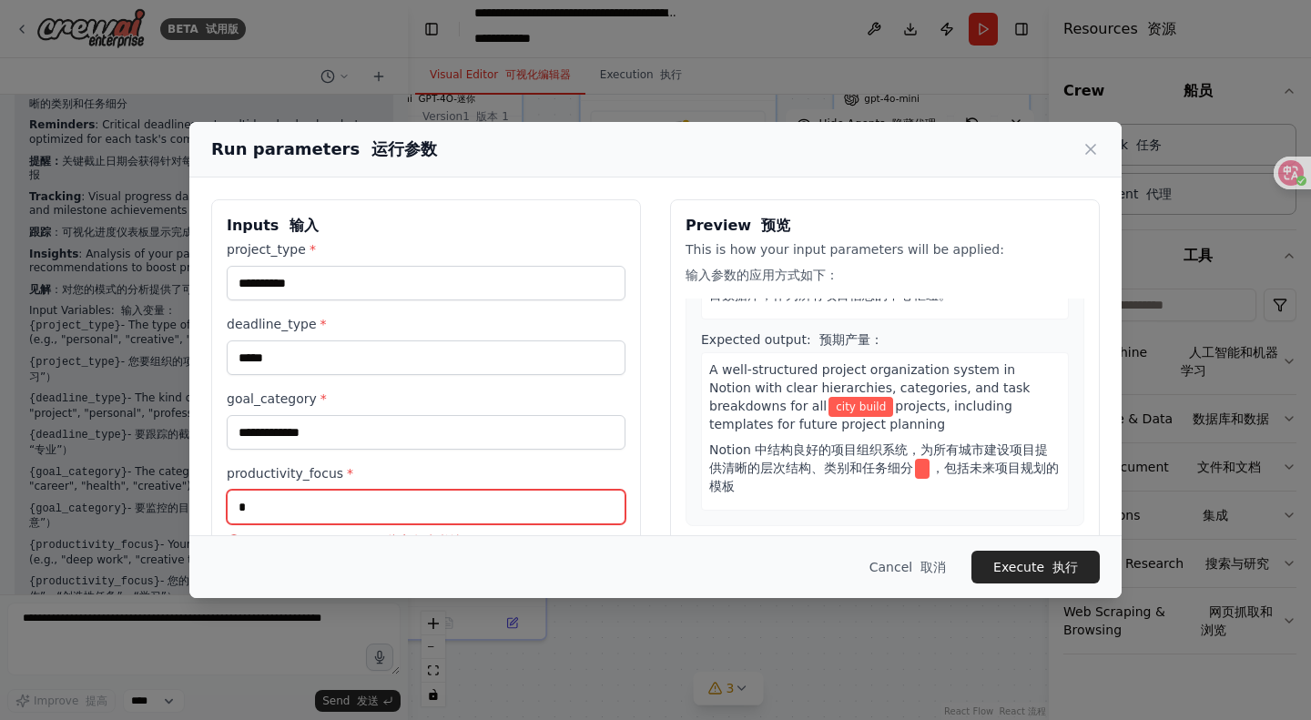
click at [433, 511] on input "productivity_focus *" at bounding box center [426, 507] width 399 height 35
click at [433, 509] on input "productivity_focus *" at bounding box center [426, 507] width 399 height 35
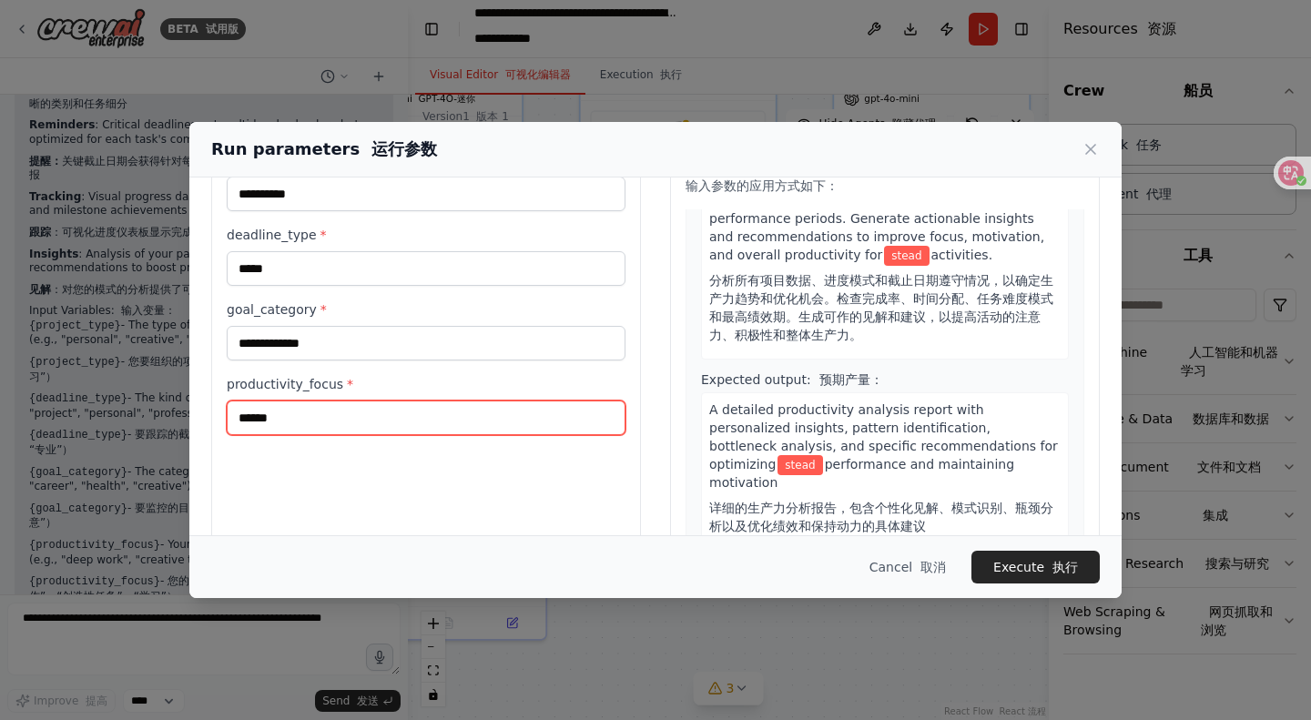
scroll to position [149, 0]
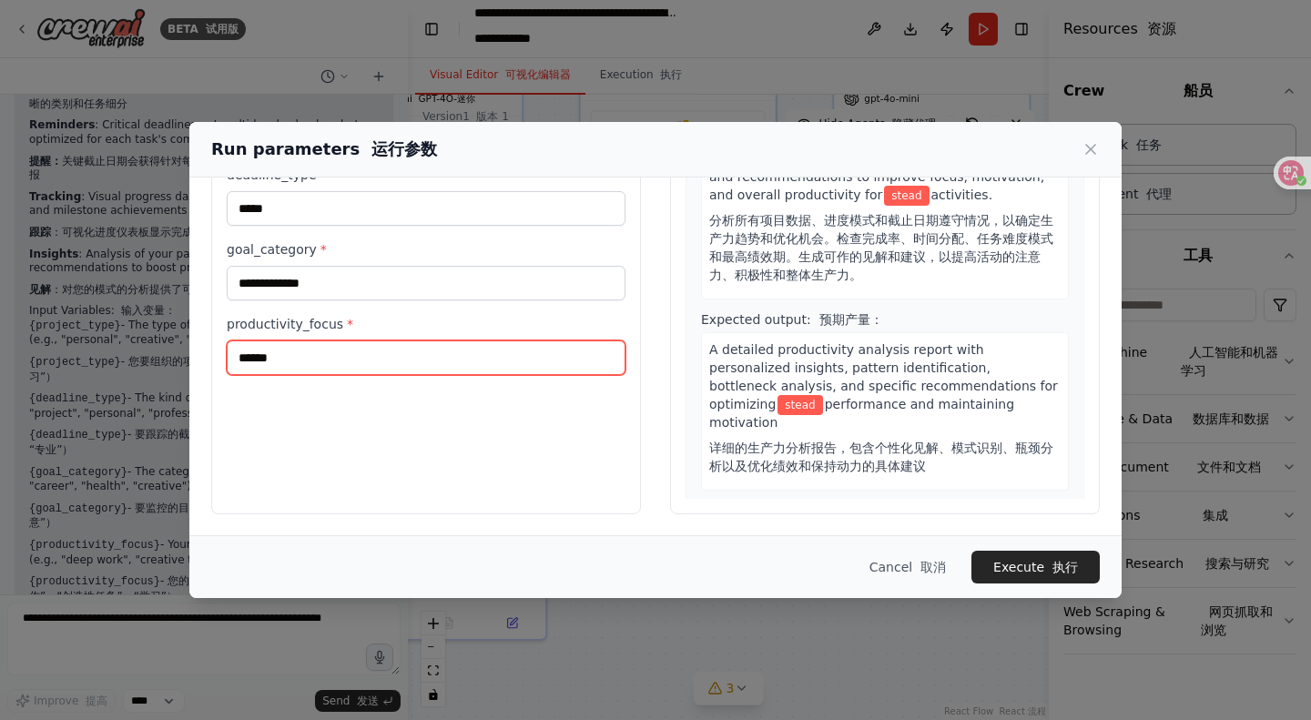
paste input "*******"
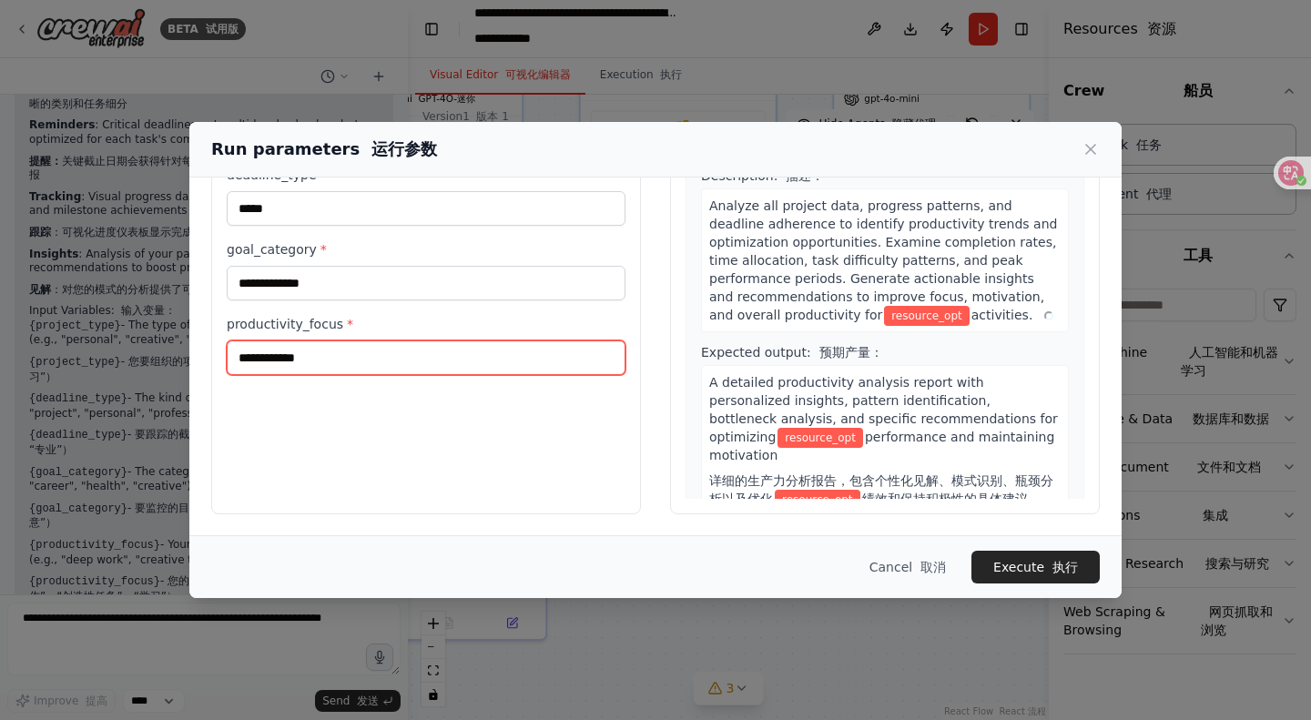
scroll to position [1770, 0]
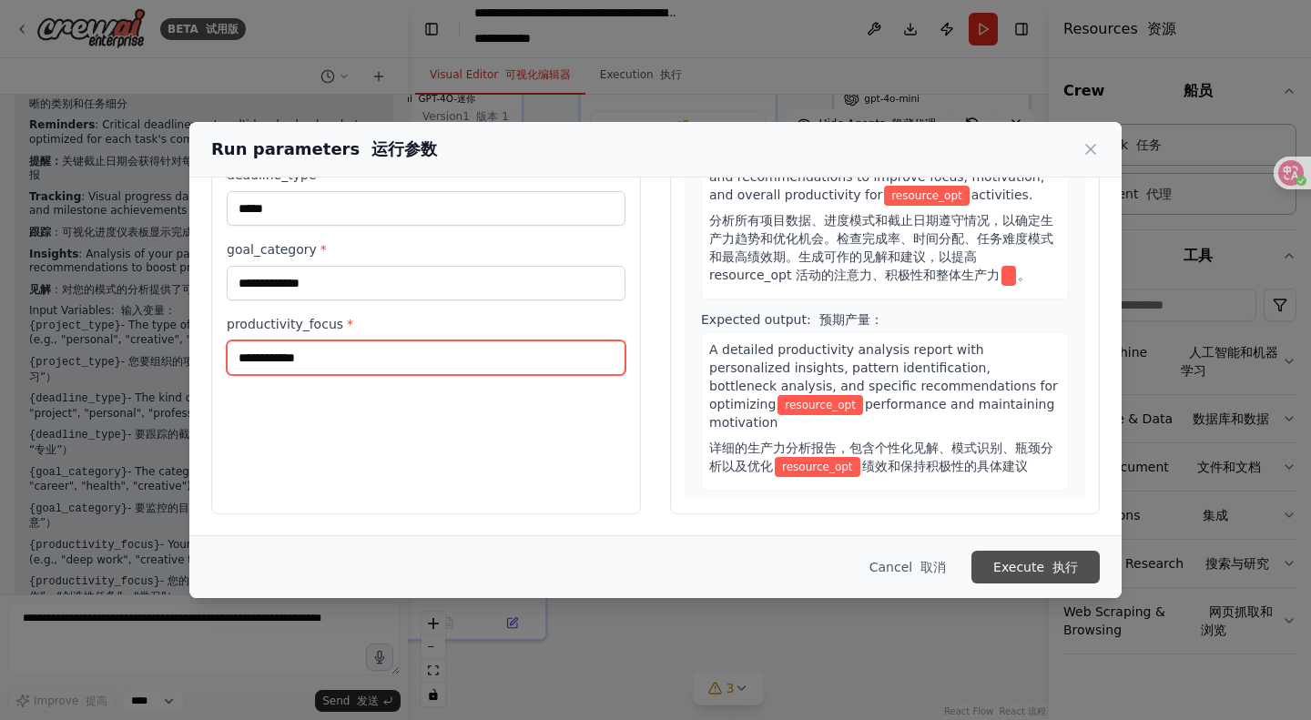
type input "**********"
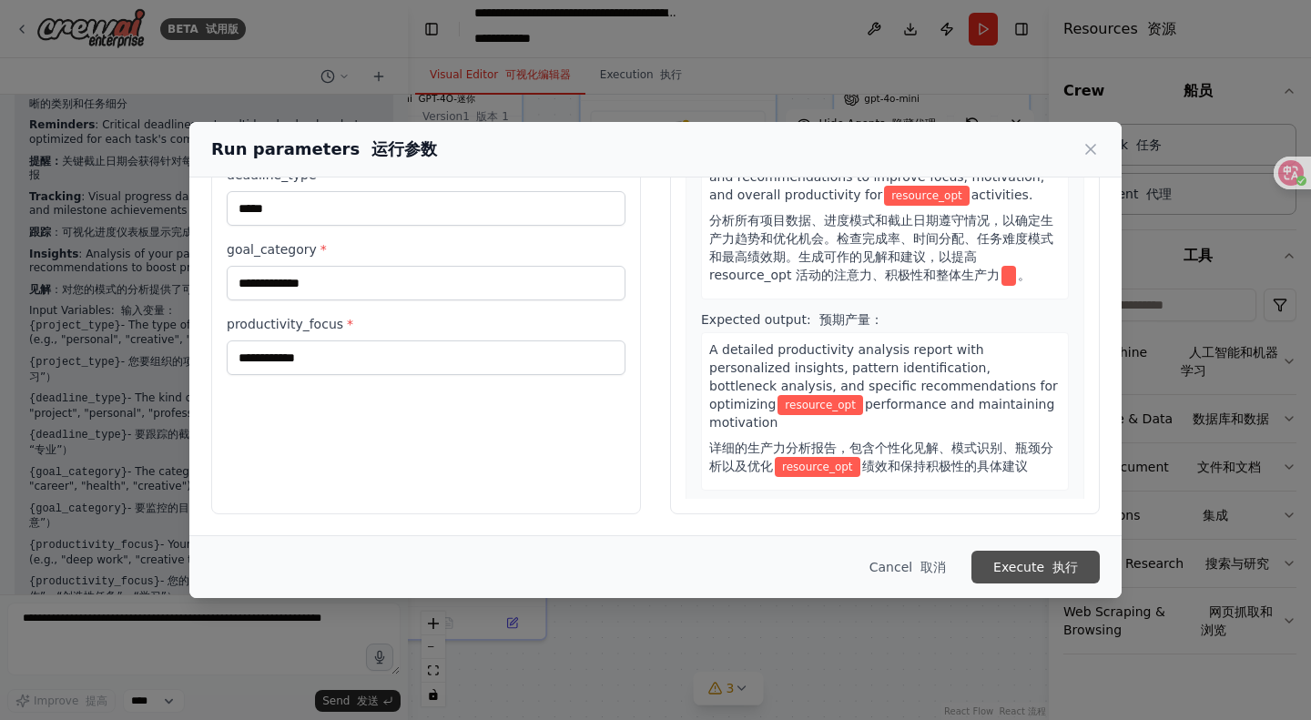
click at [1014, 562] on button "Execute 执行" at bounding box center [1035, 567] width 128 height 33
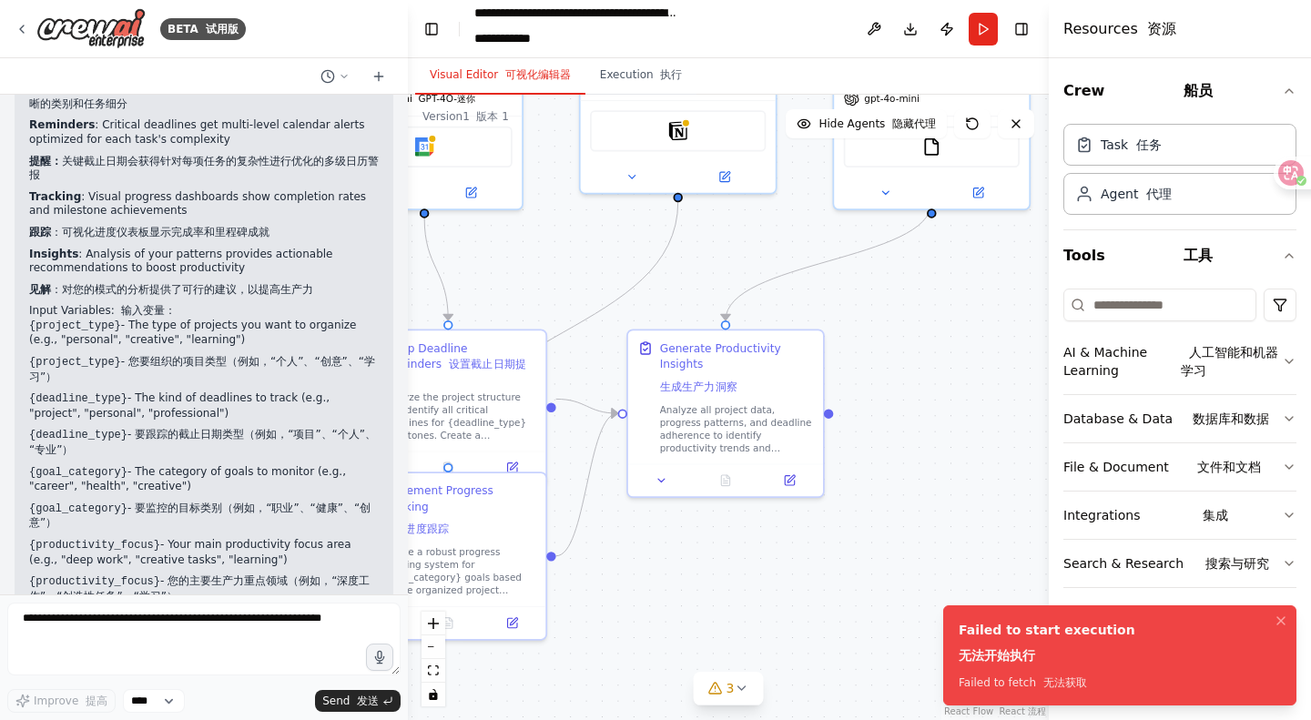
click at [1085, 665] on div "Failed to start execution 无法开始执行" at bounding box center [1047, 646] width 177 height 51
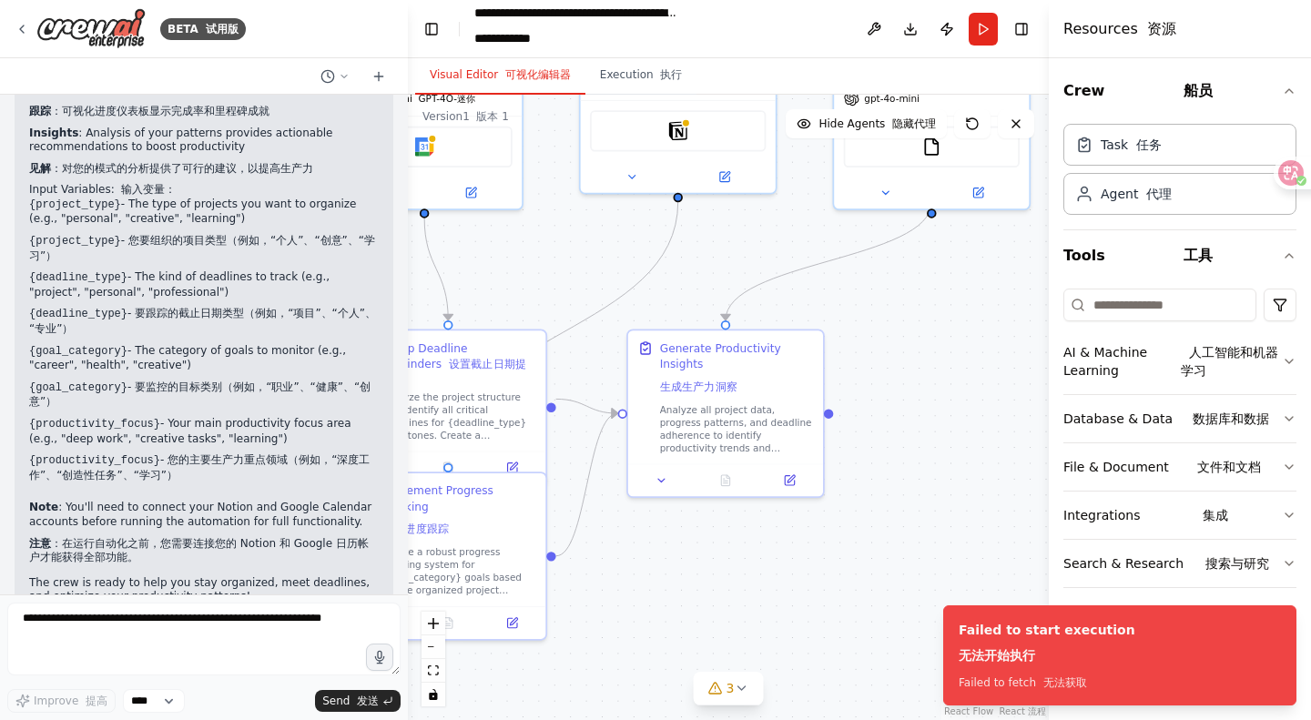
scroll to position [1840, 0]
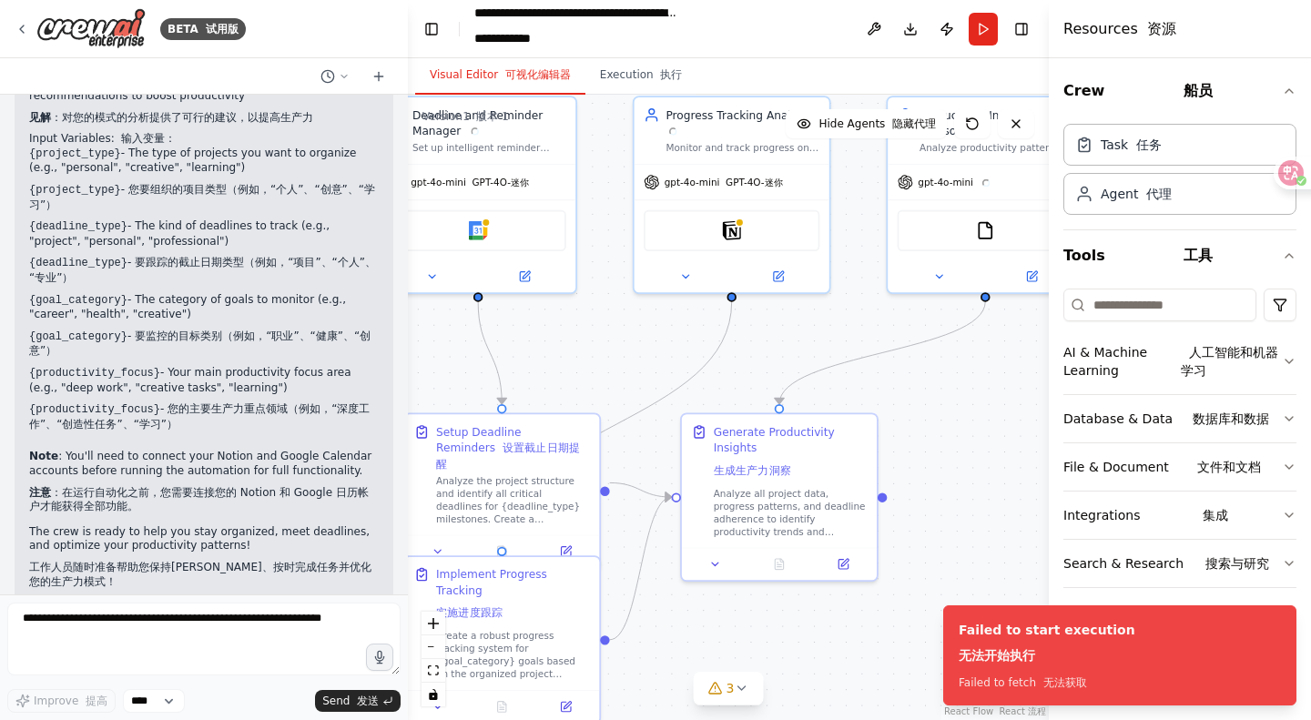
drag, startPoint x: 918, startPoint y: 548, endPoint x: 919, endPoint y: 567, distance: 19.1
click at [938, 609] on div "BETA 试用版 Create a crew that helps organize your personal projects, sets reminde…" at bounding box center [655, 360] width 1311 height 720
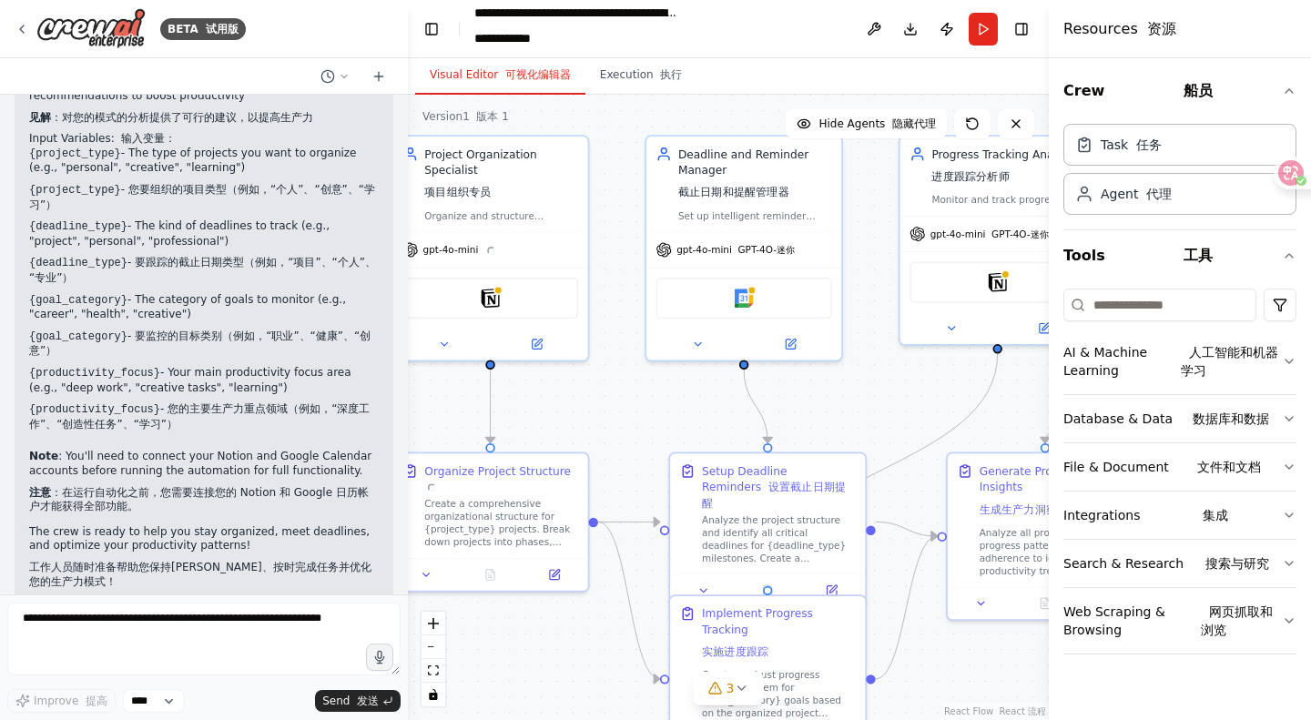
drag, startPoint x: 583, startPoint y: 403, endPoint x: 847, endPoint y: 427, distance: 265.1
click at [847, 427] on div ".deletable-edge-delete-btn { width: 20px; height: 20px; border: 0px solid #ffff…" at bounding box center [728, 407] width 641 height 625
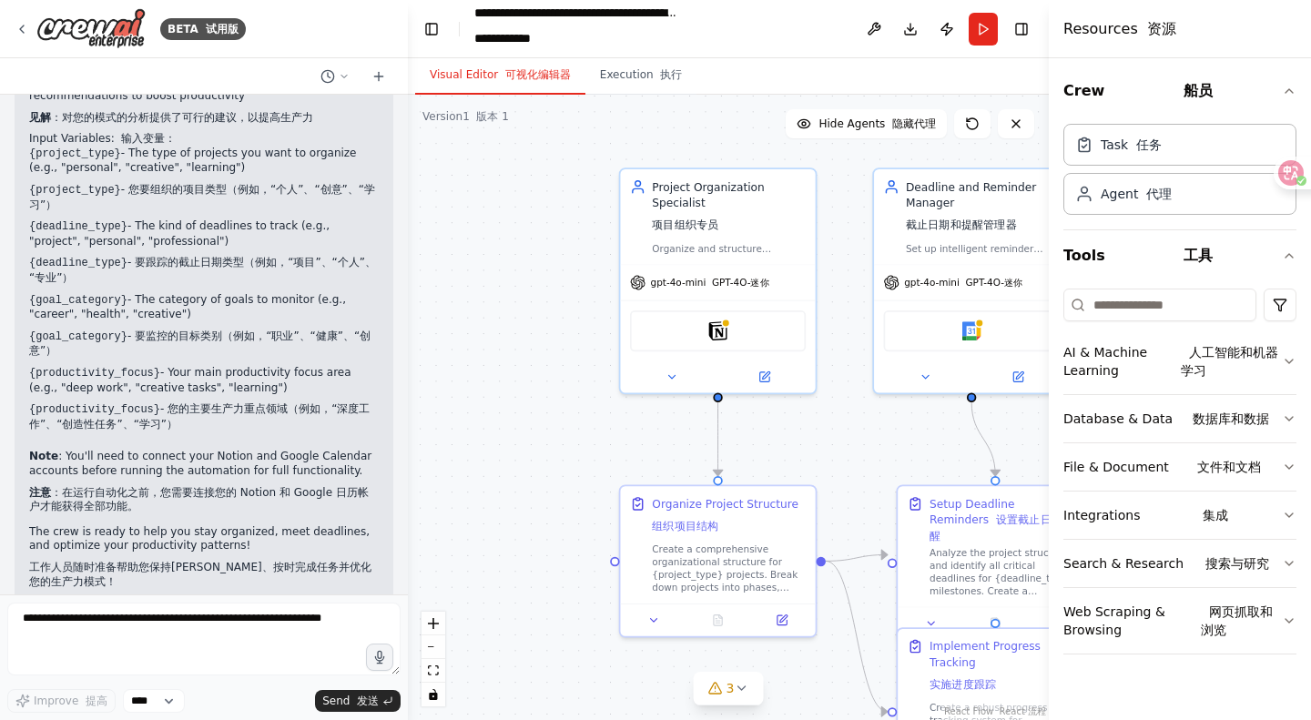
drag, startPoint x: 623, startPoint y: 411, endPoint x: 850, endPoint y: 443, distance: 229.9
click at [850, 443] on div ".deletable-edge-delete-btn { width: 20px; height: 20px; border: 0px solid #ffff…" at bounding box center [728, 407] width 641 height 625
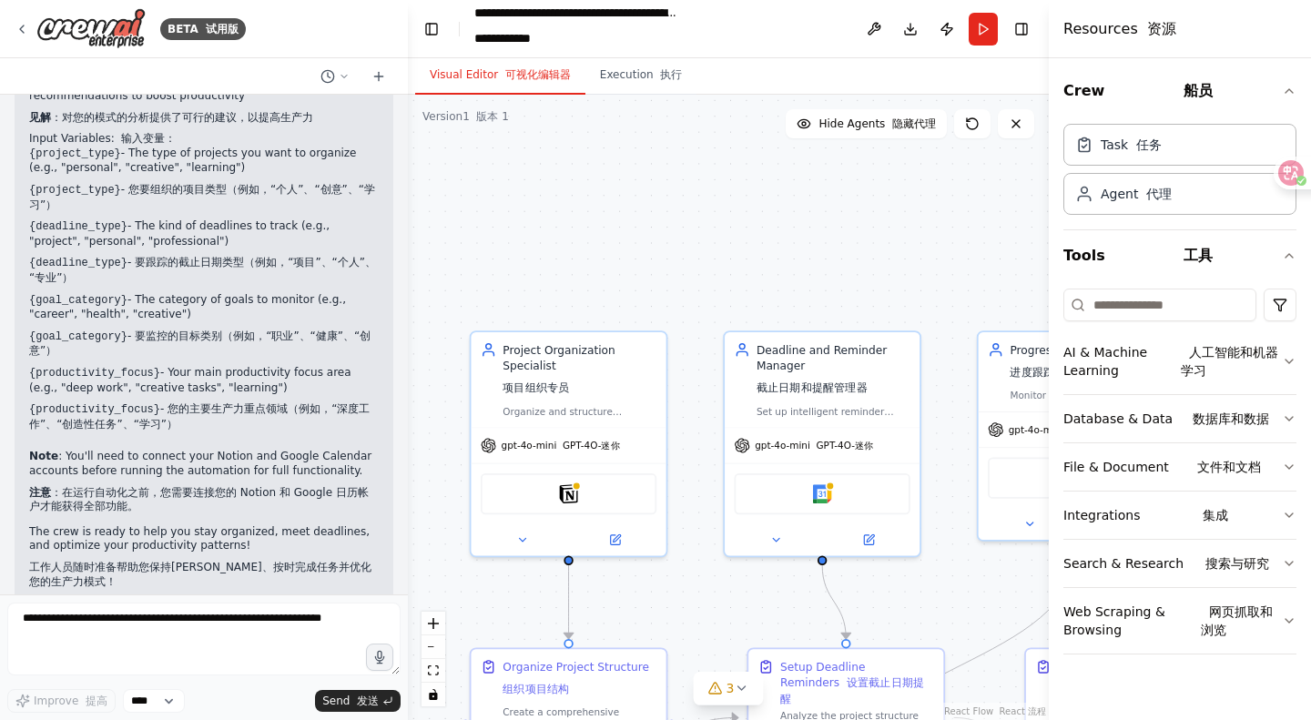
drag, startPoint x: 580, startPoint y: 173, endPoint x: 389, endPoint y: 294, distance: 226.3
click at [391, 299] on div "BETA 试用版 Create a crew that helps organize your personal projects, sets reminde…" at bounding box center [655, 360] width 1311 height 720
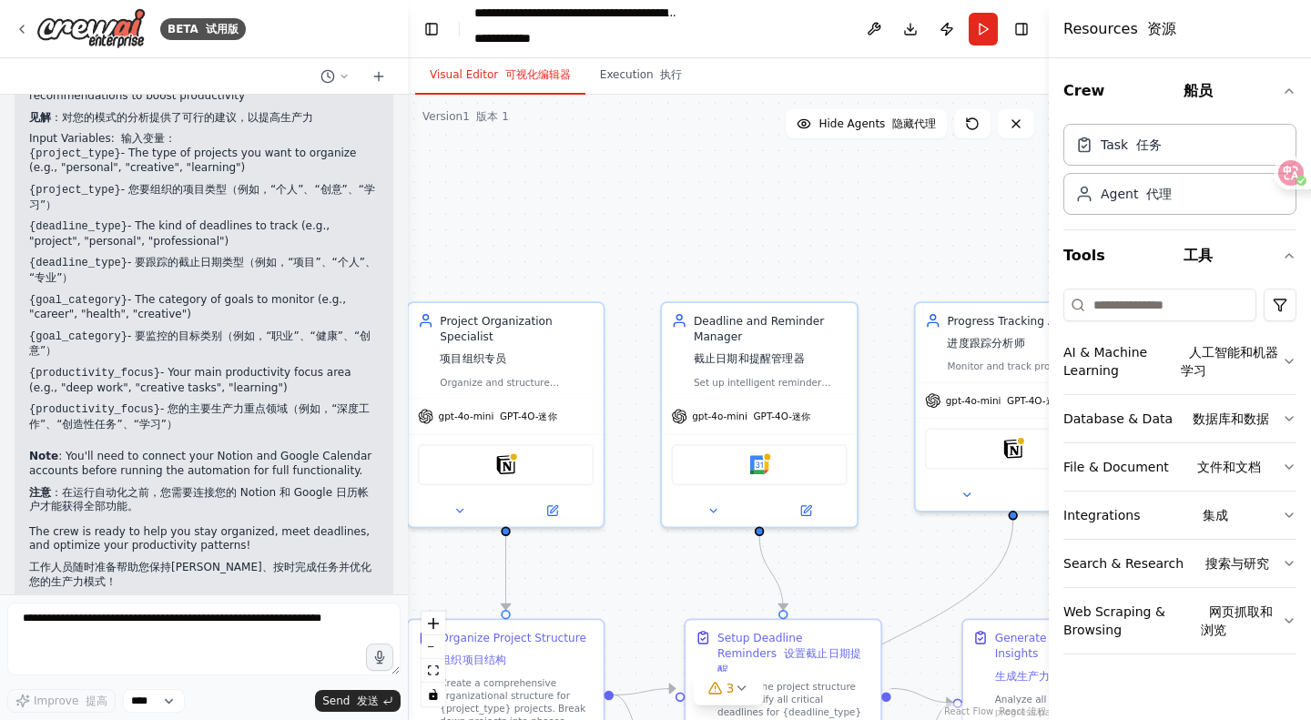
drag, startPoint x: 729, startPoint y: 207, endPoint x: 564, endPoint y: 251, distance: 171.6
click at [564, 251] on div ".deletable-edge-delete-btn { width: 20px; height: 20px; border: 0px solid #ffff…" at bounding box center [728, 407] width 641 height 625
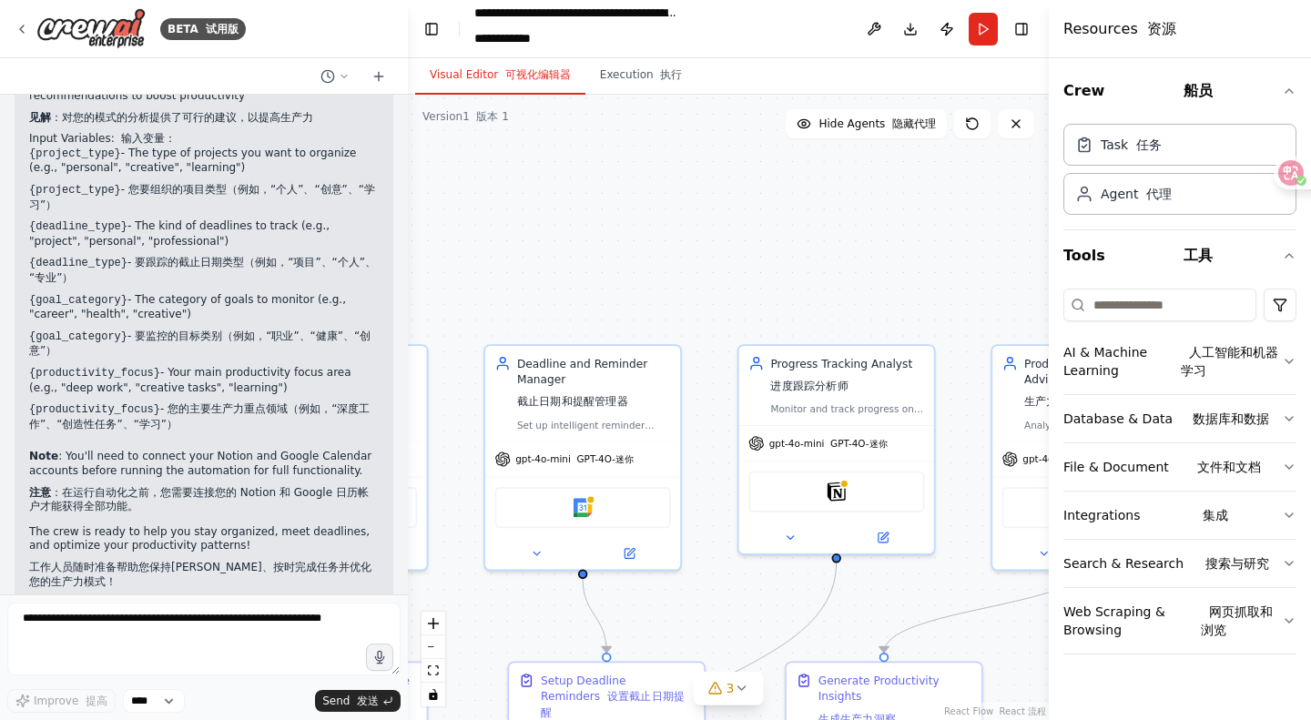
drag, startPoint x: 824, startPoint y: 227, endPoint x: 642, endPoint y: 219, distance: 182.2
click at [642, 219] on div ".deletable-edge-delete-btn { width: 20px; height: 20px; border: 0px solid #ffff…" at bounding box center [728, 407] width 641 height 625
